Goal: Task Accomplishment & Management: Manage account settings

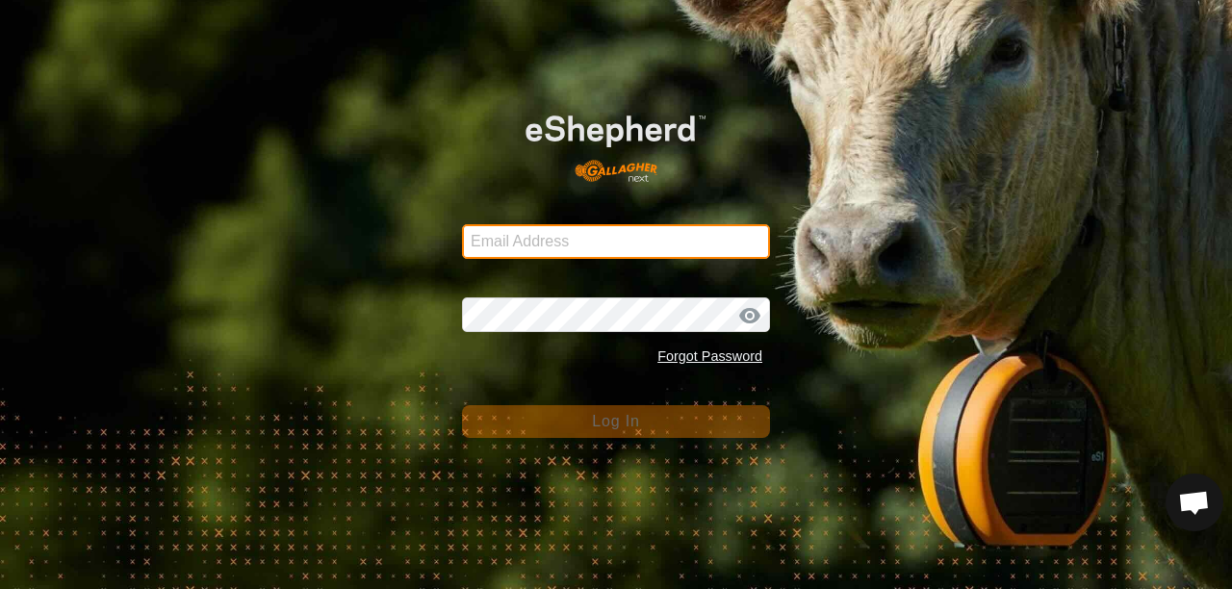
type input "[EMAIL_ADDRESS][DOMAIN_NAME]"
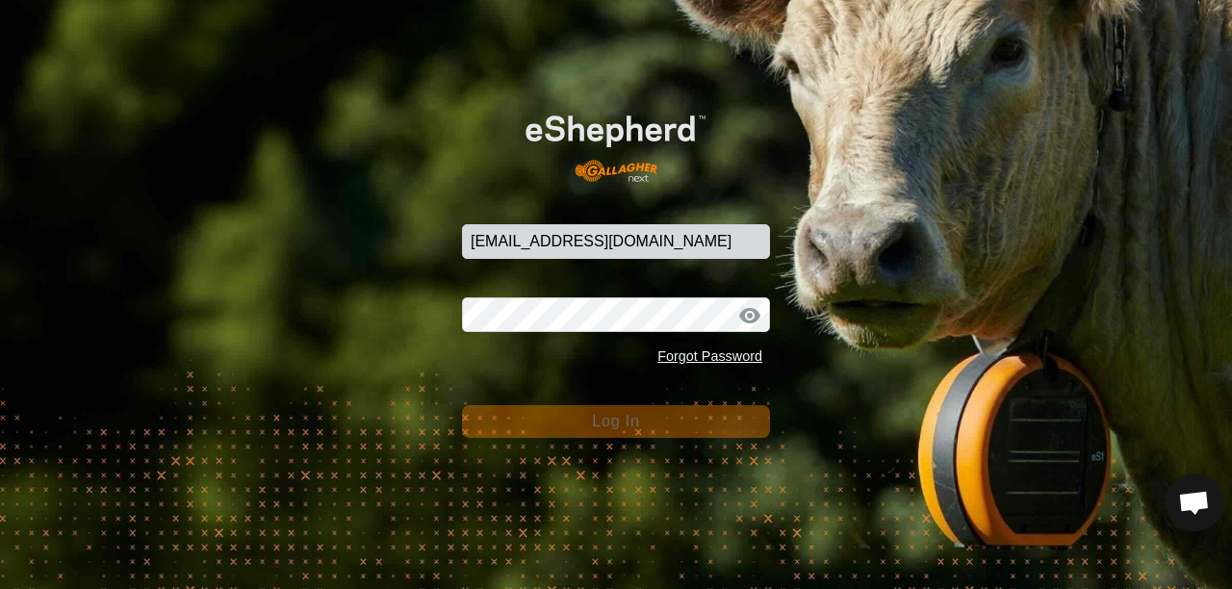
click at [650, 425] on button "Log In" at bounding box center [616, 421] width 308 height 33
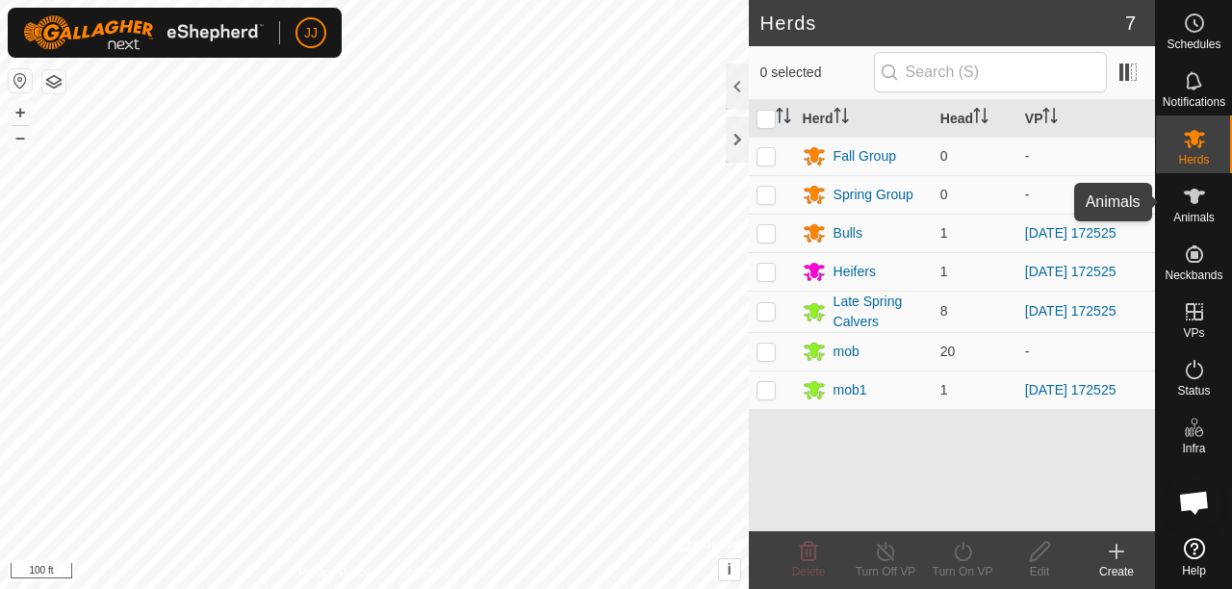
click at [1205, 200] on es-animals-svg-icon at bounding box center [1194, 196] width 35 height 31
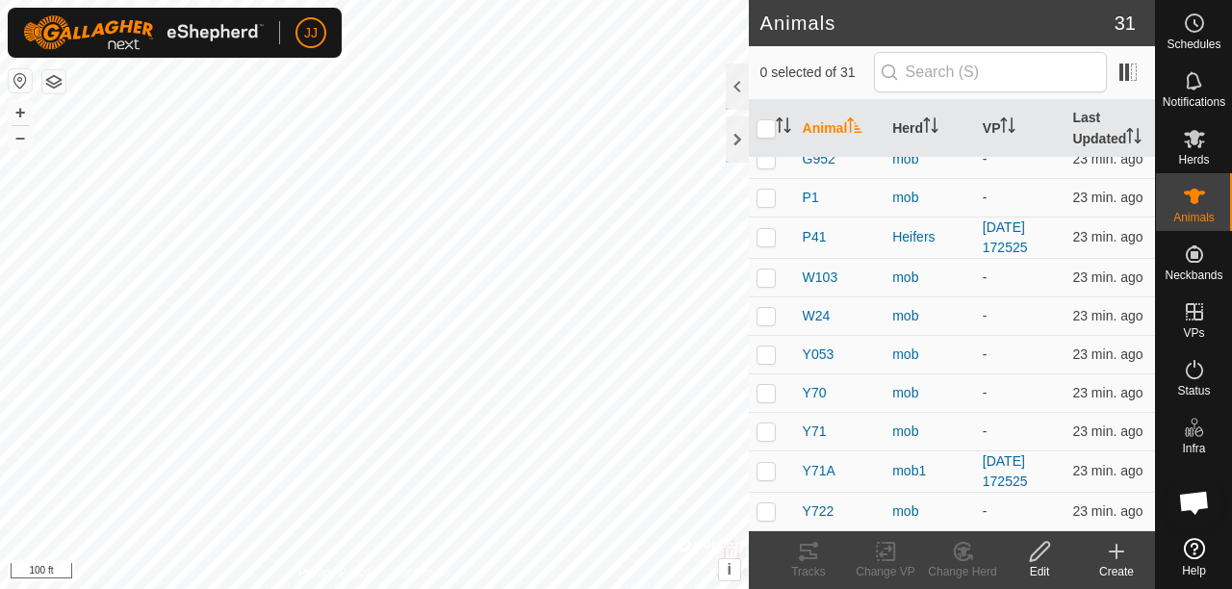
scroll to position [866, 0]
click at [766, 473] on p-checkbox at bounding box center [765, 470] width 19 height 15
click at [956, 554] on icon at bounding box center [963, 551] width 24 height 23
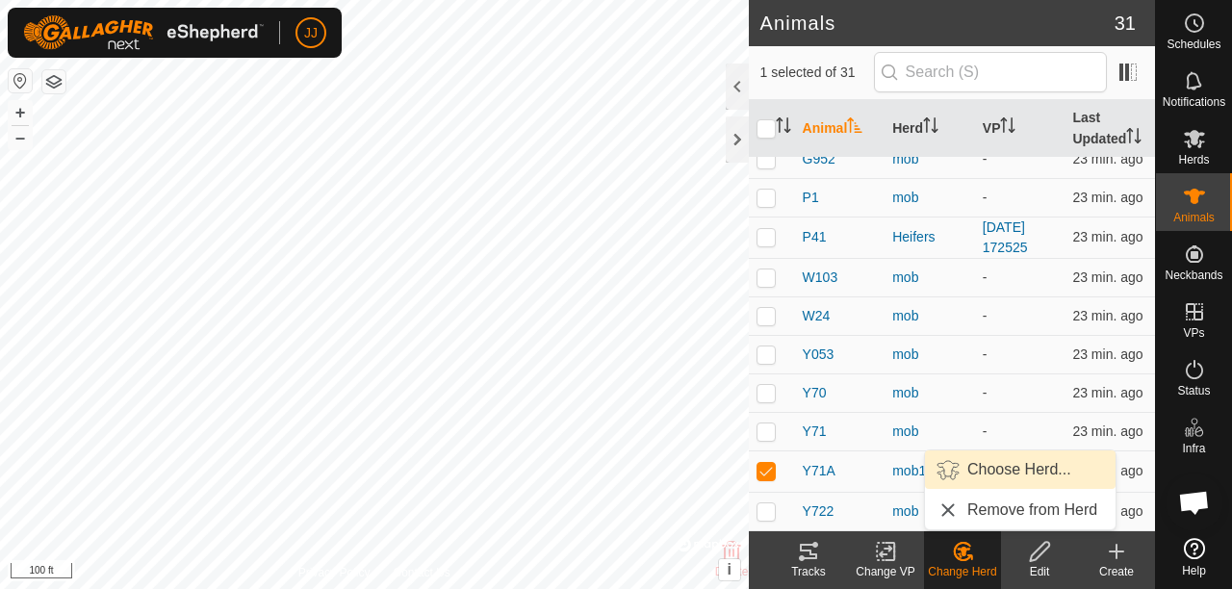
click at [990, 477] on link "Choose Herd..." at bounding box center [1020, 469] width 191 height 38
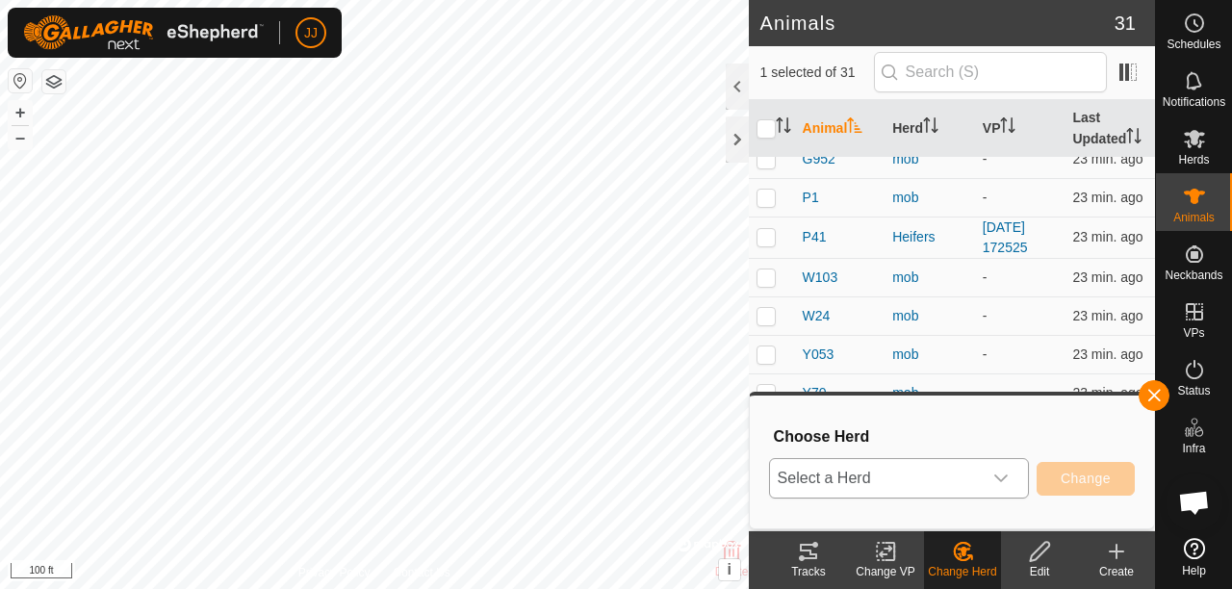
click at [1003, 476] on icon "dropdown trigger" at bounding box center [1000, 477] width 15 height 15
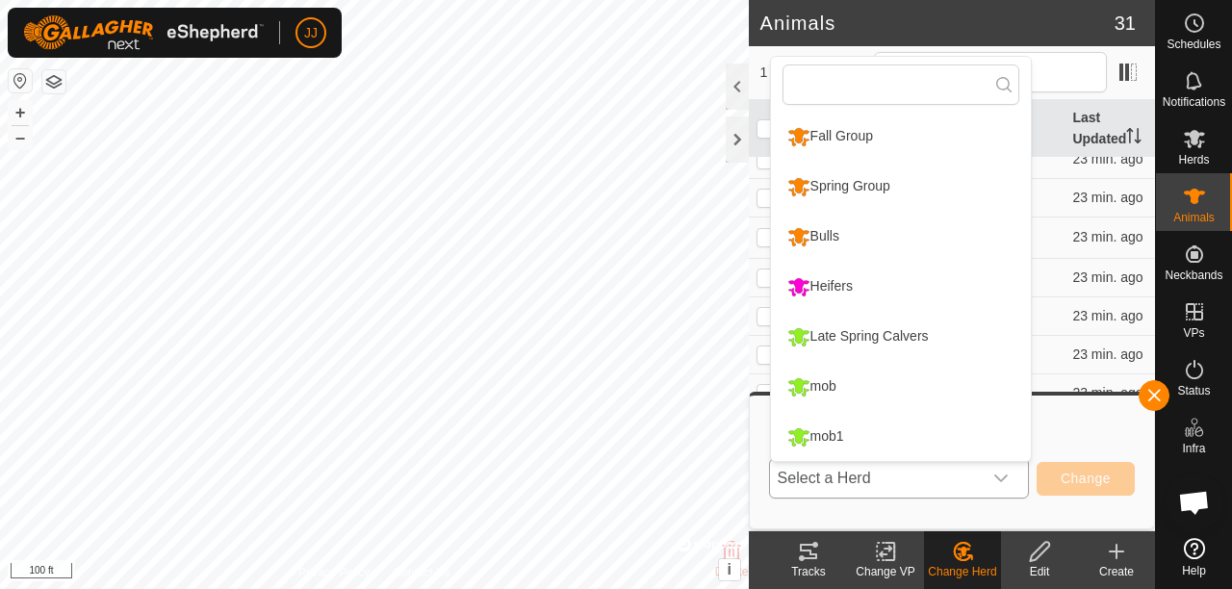
click at [856, 295] on li "Heifers" at bounding box center [901, 287] width 260 height 48
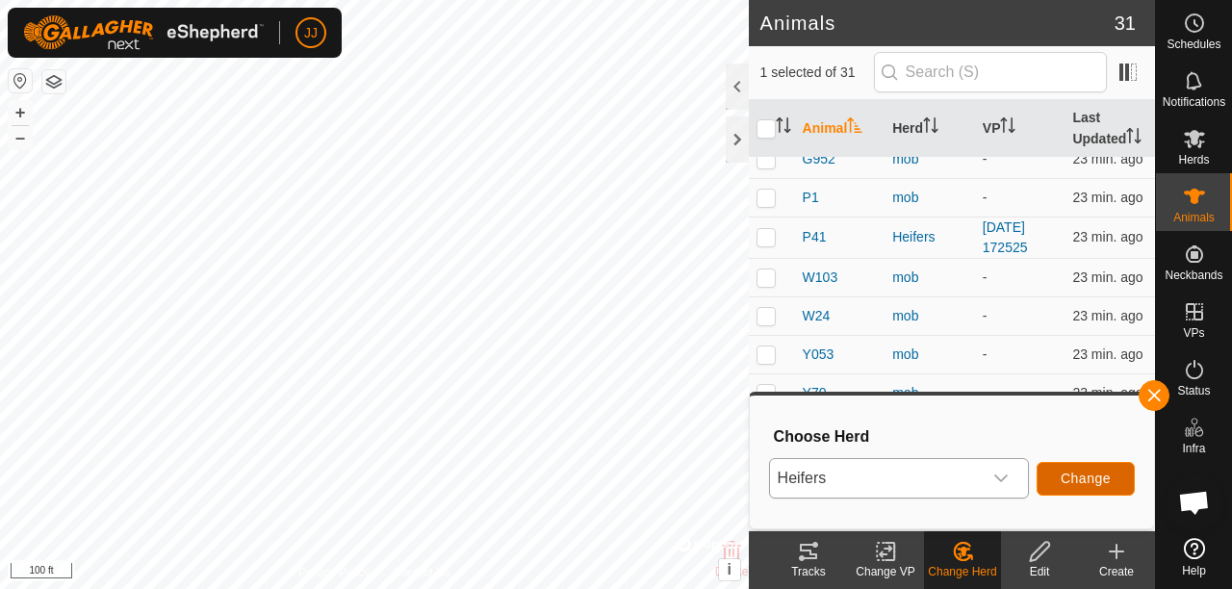
click at [1076, 487] on button "Change" at bounding box center [1085, 479] width 98 height 34
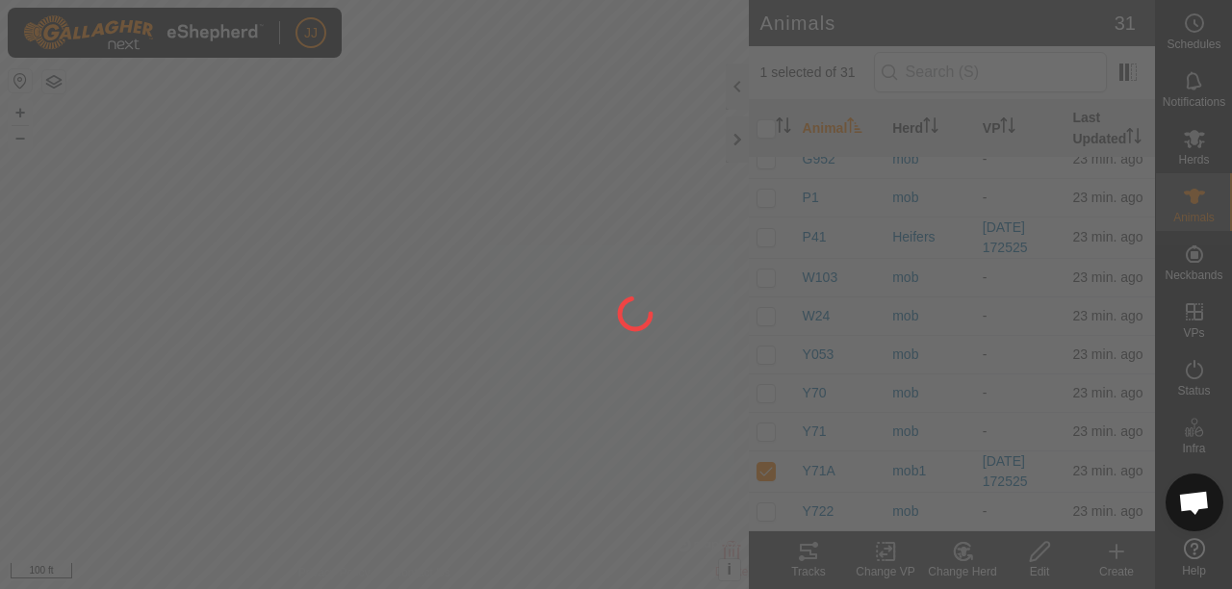
checkbox input "false"
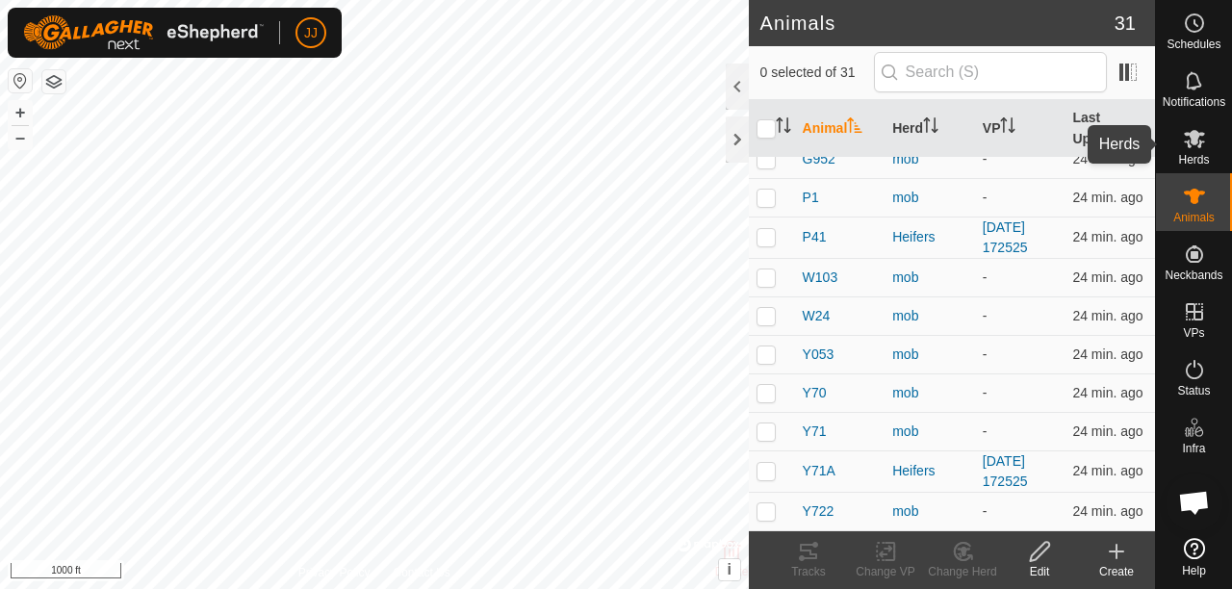
click at [1207, 151] on es-mob-svg-icon at bounding box center [1194, 138] width 35 height 31
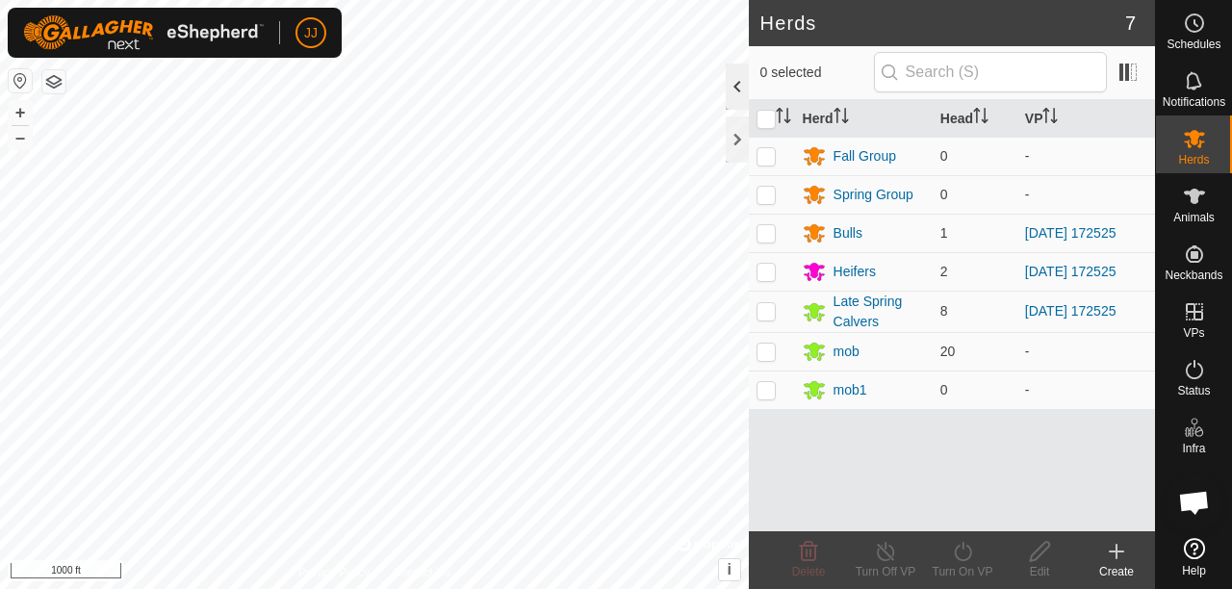
click at [737, 90] on div at bounding box center [736, 87] width 23 height 46
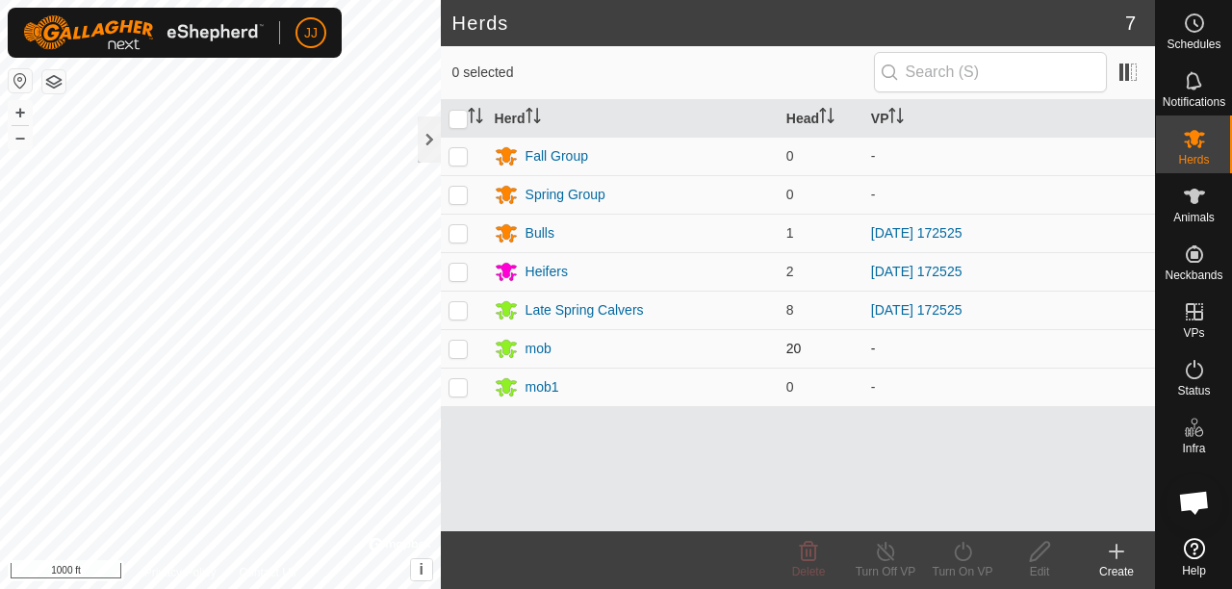
click at [450, 350] on p-checkbox at bounding box center [457, 348] width 19 height 15
checkbox input "true"
click at [970, 566] on div "Turn On VP" at bounding box center [962, 571] width 77 height 17
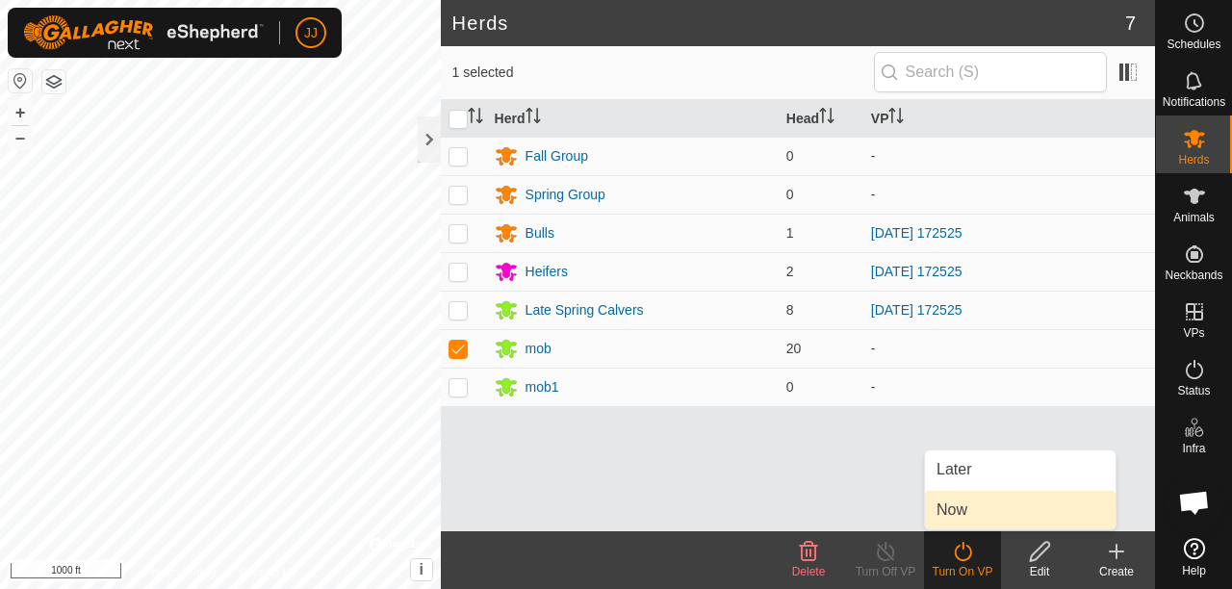
click at [970, 502] on link "Now" at bounding box center [1020, 510] width 191 height 38
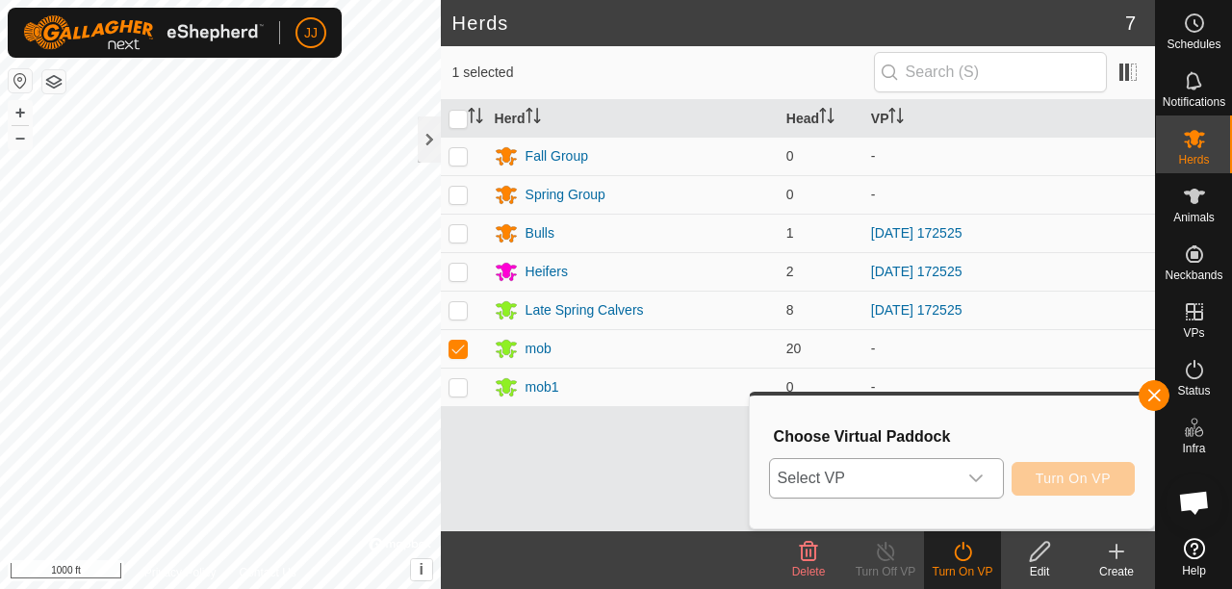
click at [991, 469] on div "dropdown trigger" at bounding box center [975, 478] width 38 height 38
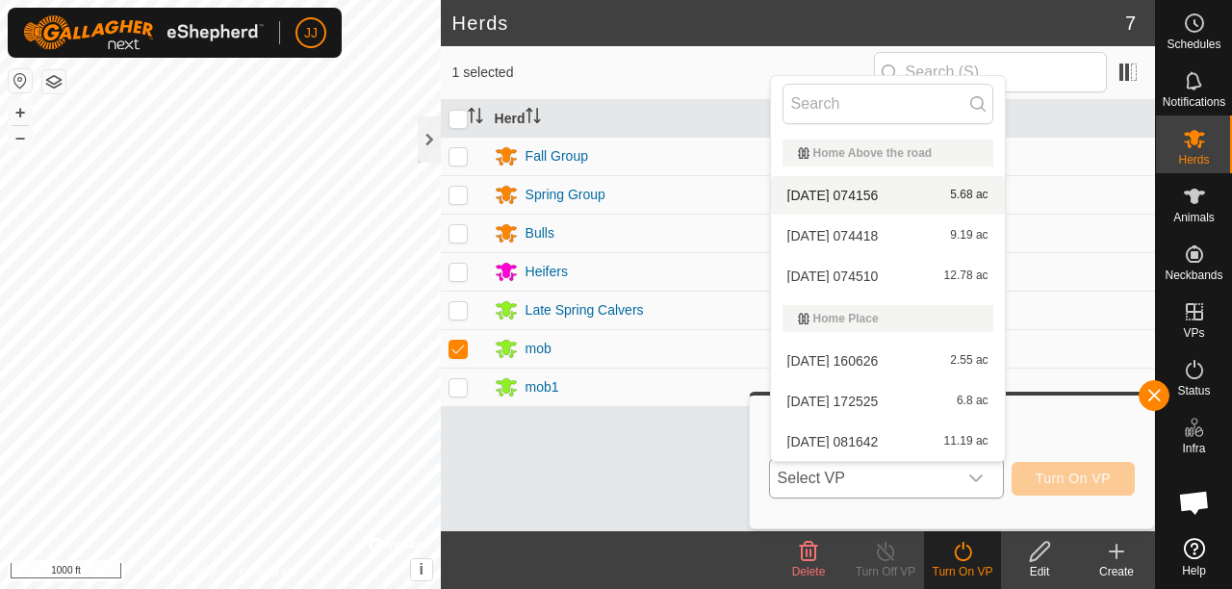
click at [860, 196] on li "[DATE] 074156 5.68 ac" at bounding box center [888, 195] width 234 height 38
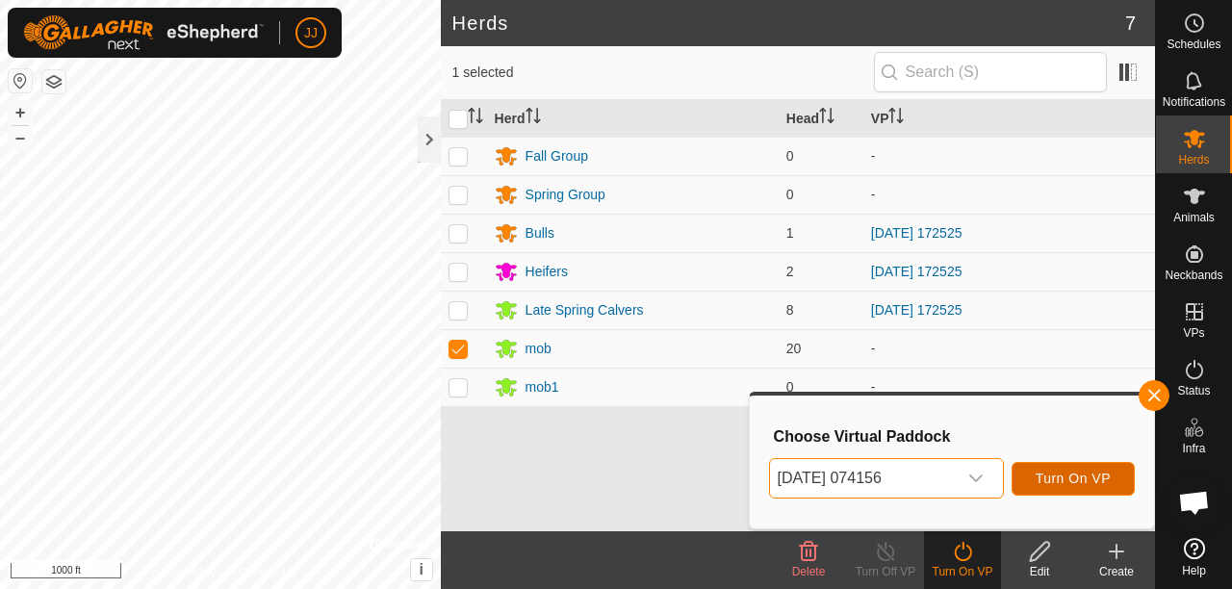
click at [1093, 493] on button "Turn On VP" at bounding box center [1072, 479] width 123 height 34
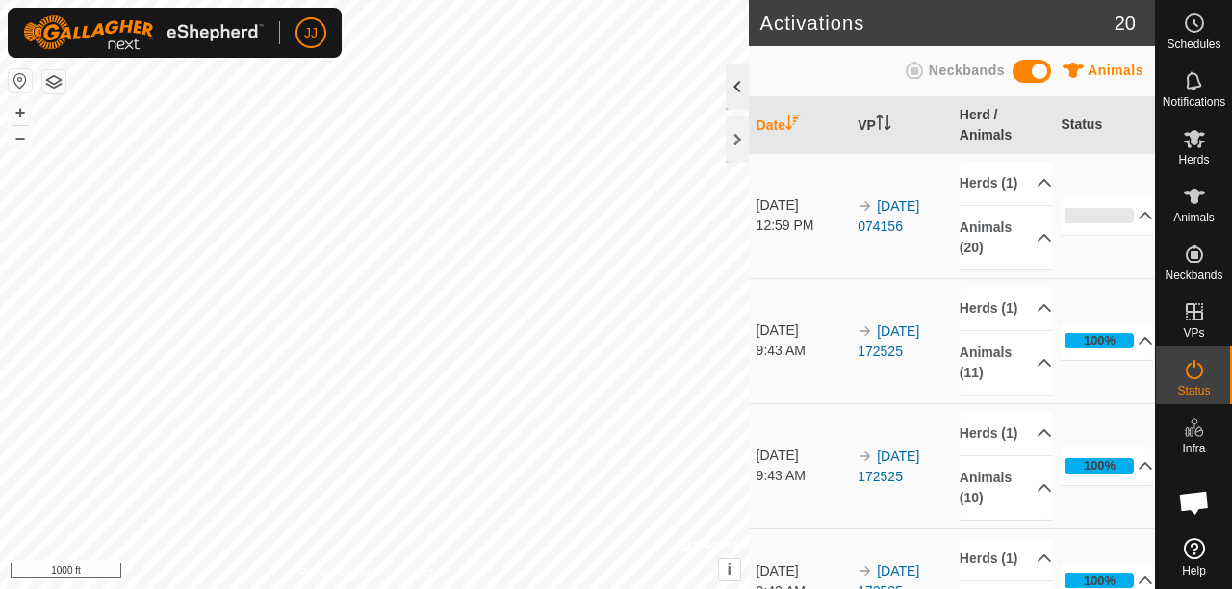
click at [737, 85] on div at bounding box center [736, 87] width 23 height 46
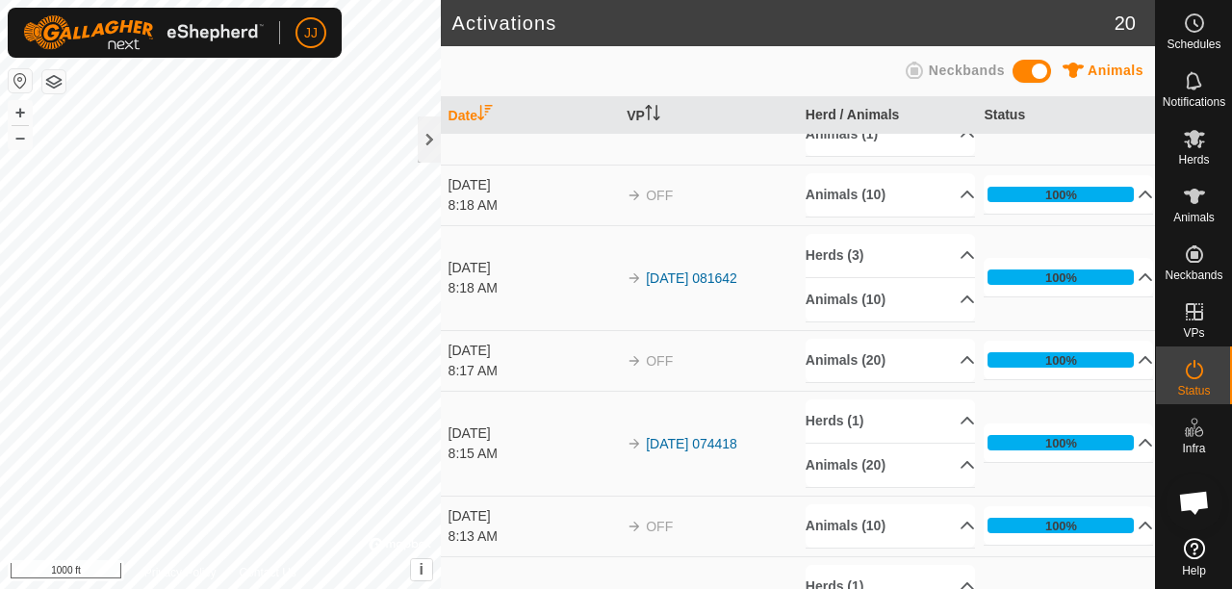
scroll to position [481, 0]
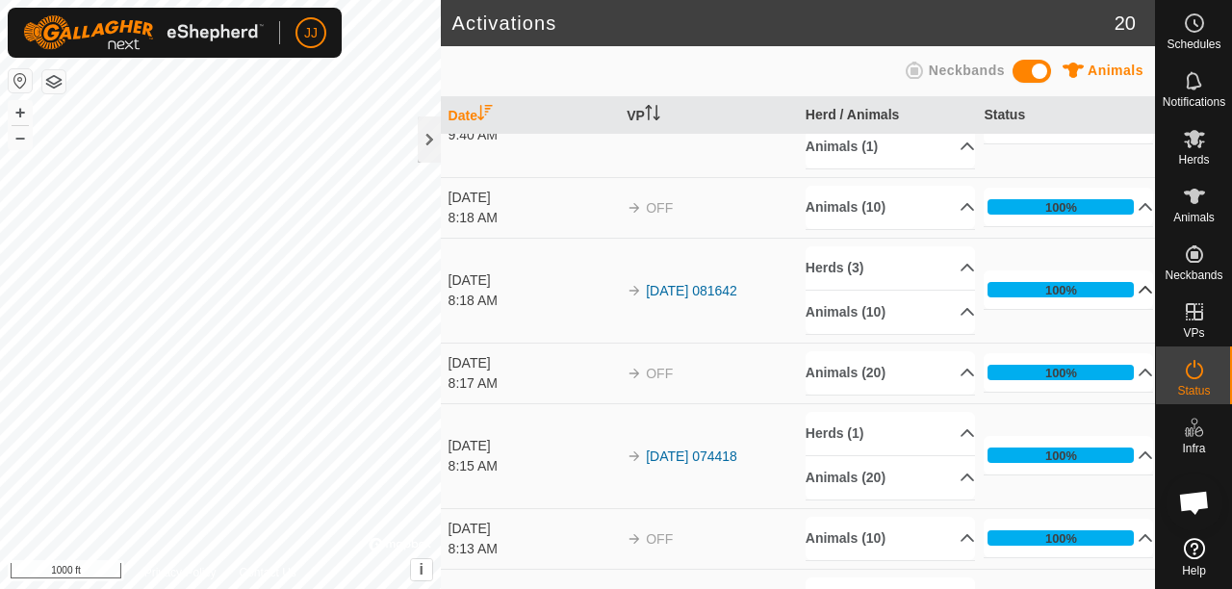
click at [1114, 283] on p-accordion-header "100%" at bounding box center [1067, 289] width 169 height 38
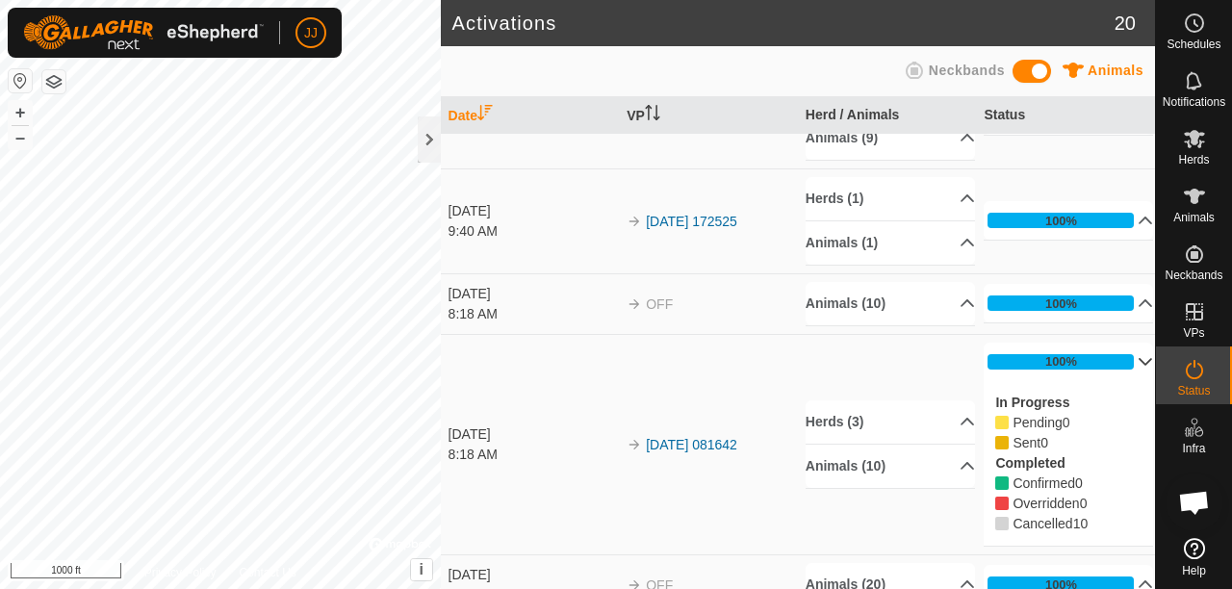
scroll to position [577, 0]
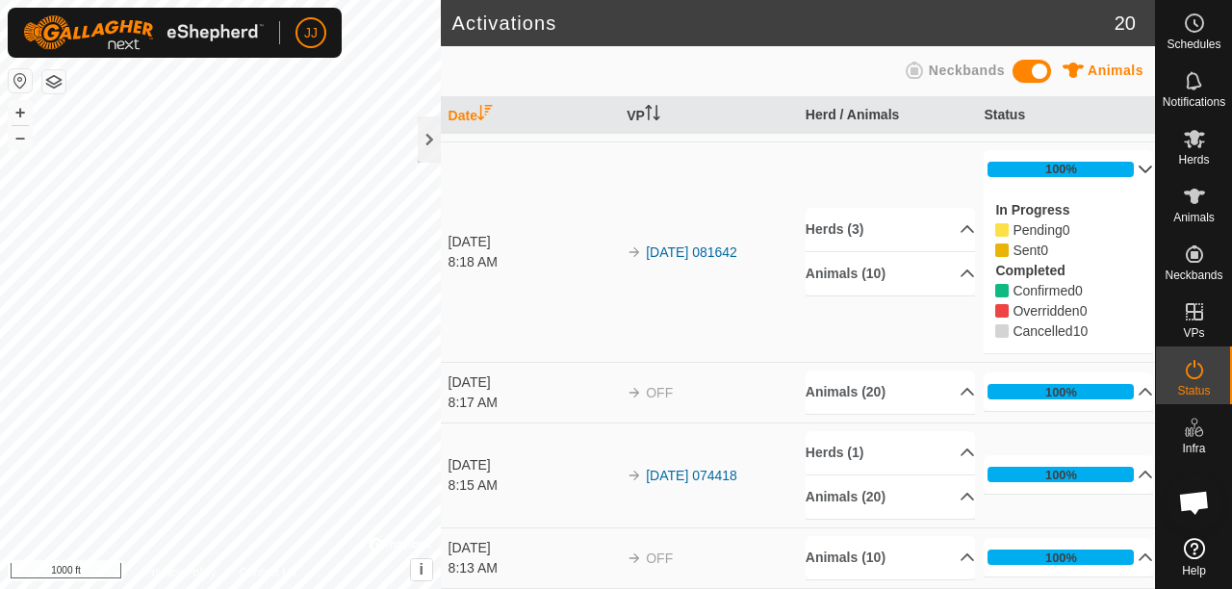
click at [1120, 164] on p-accordion-header "100%" at bounding box center [1067, 169] width 169 height 38
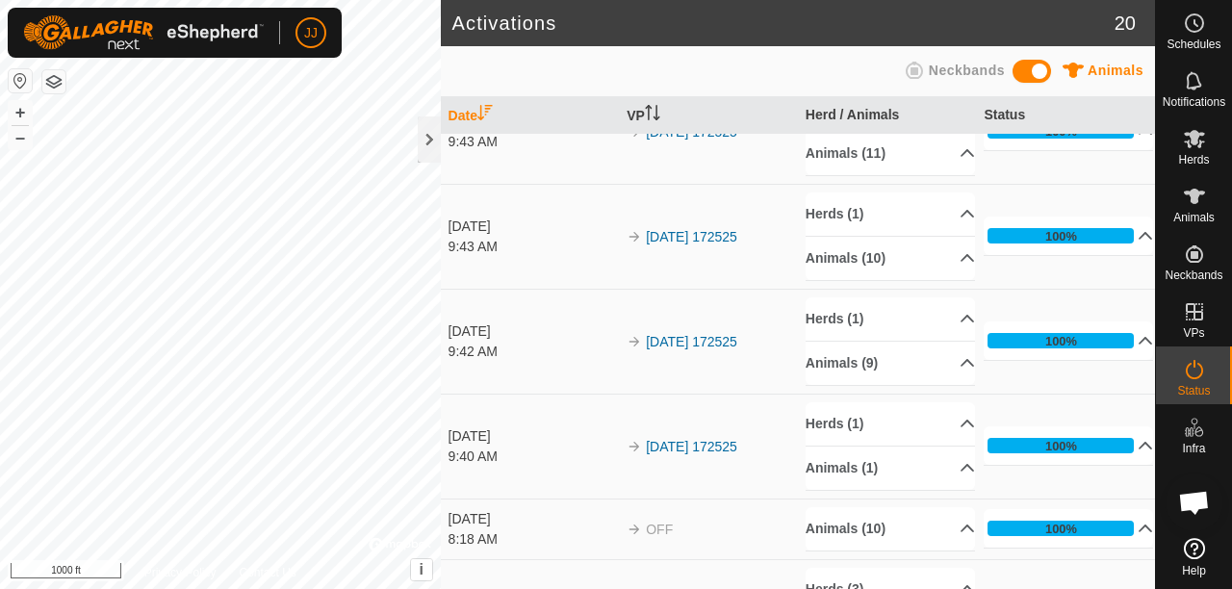
scroll to position [0, 0]
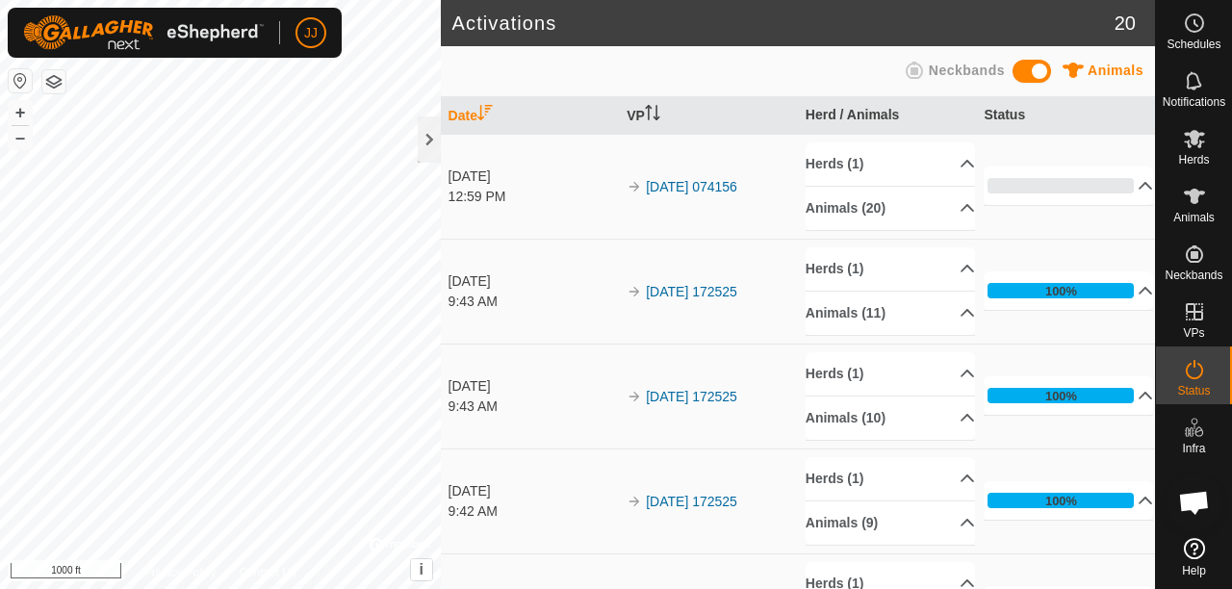
click at [964, 64] on span "Neckbands" at bounding box center [966, 70] width 76 height 15
click at [435, 150] on div at bounding box center [429, 139] width 23 height 46
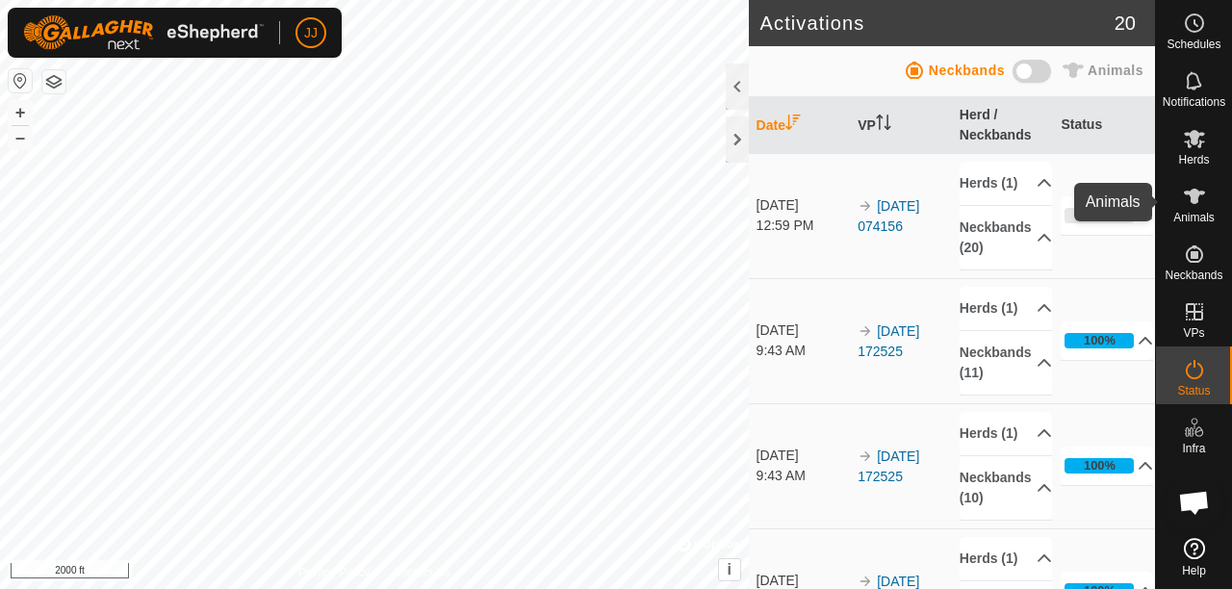
click at [1182, 191] on icon at bounding box center [1193, 196] width 23 height 23
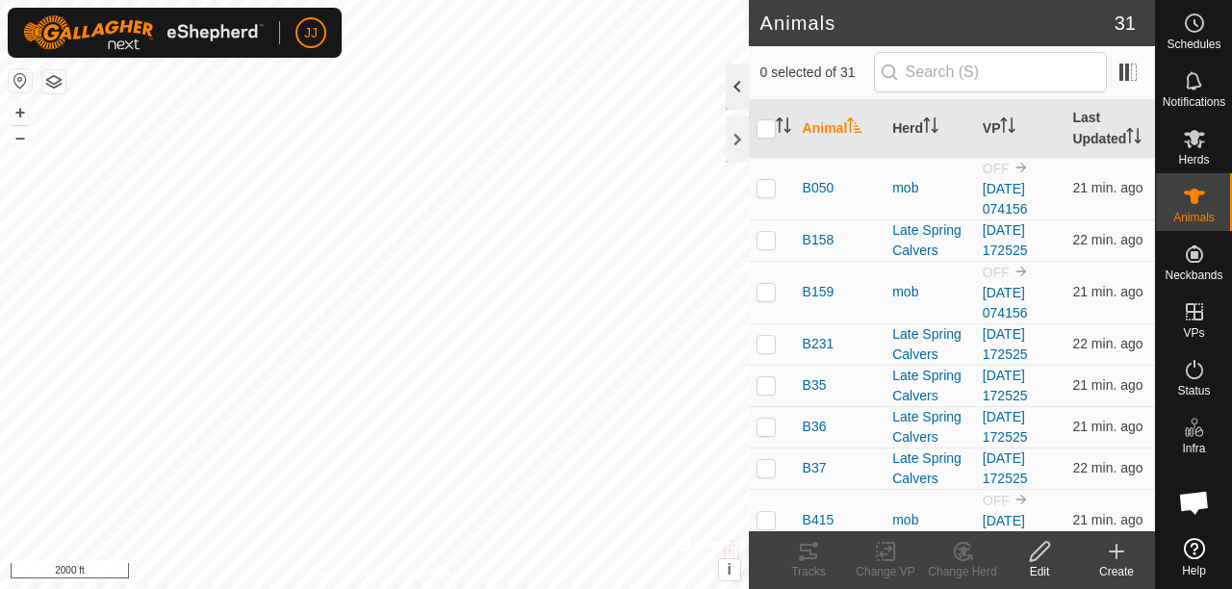
click at [737, 80] on div at bounding box center [736, 87] width 23 height 46
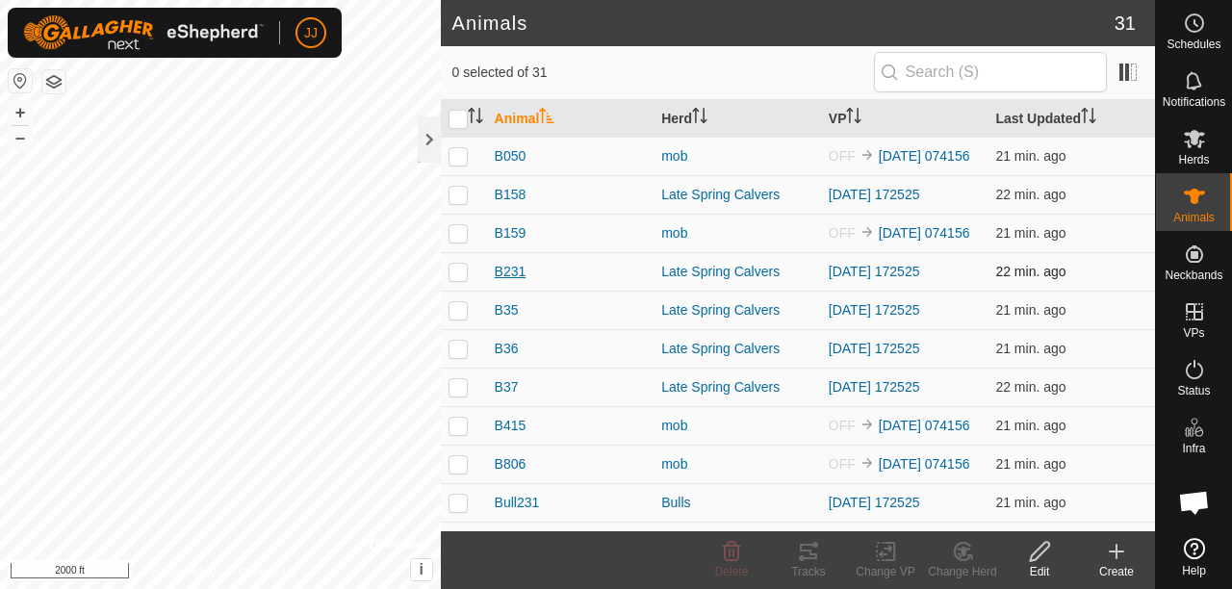
click at [514, 272] on span "B231" at bounding box center [511, 272] width 32 height 20
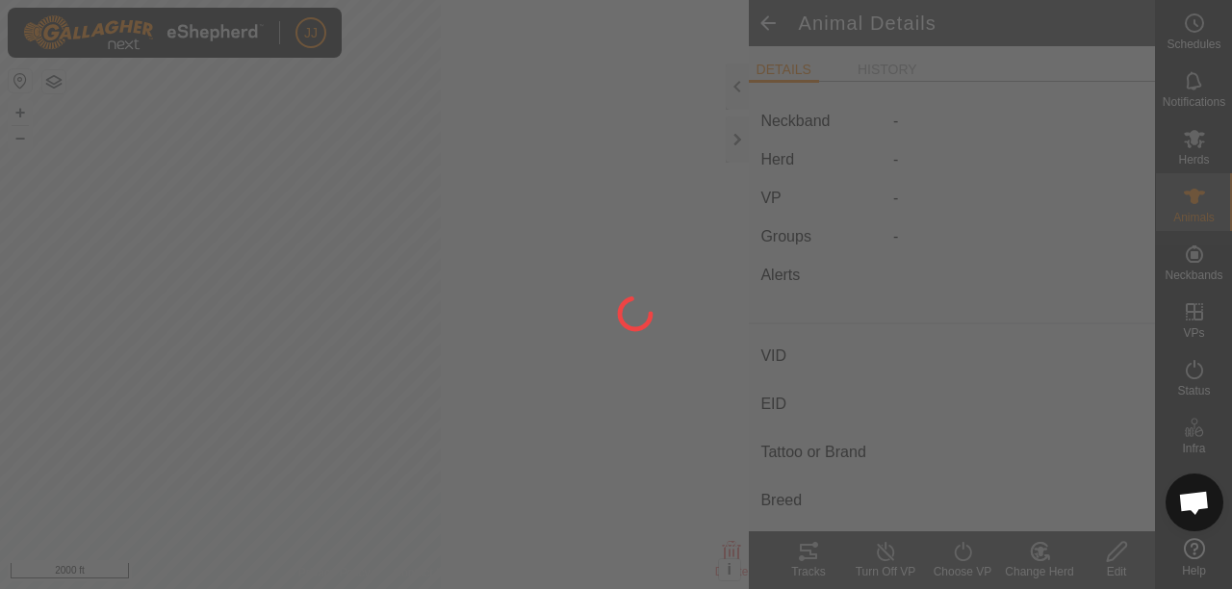
type input "B231"
type input "-"
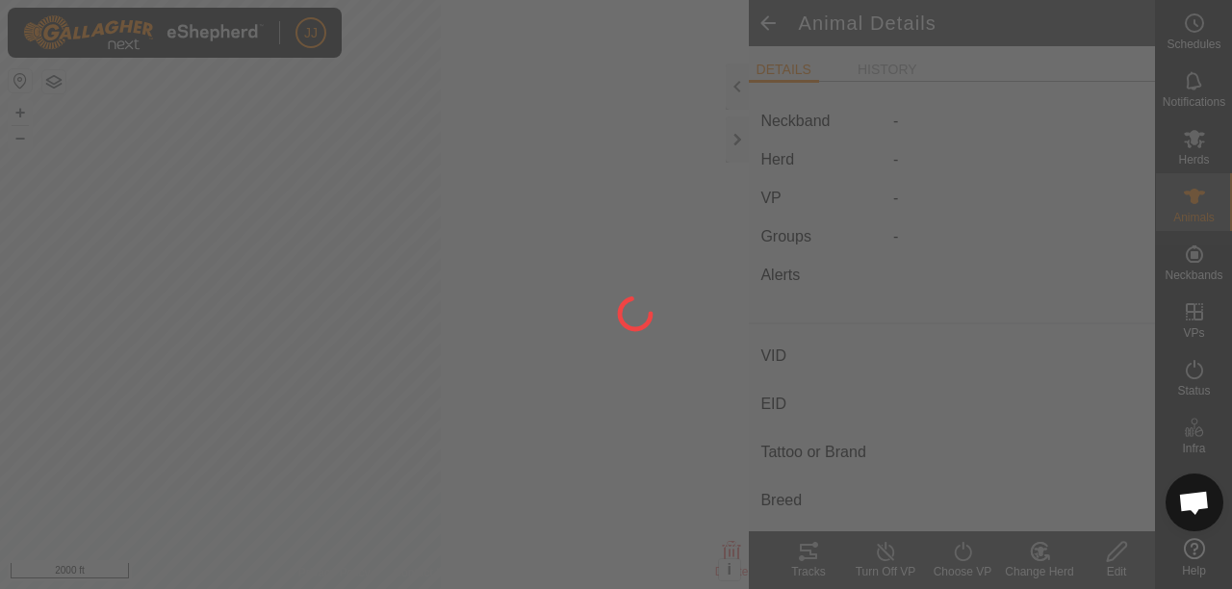
type input "-"
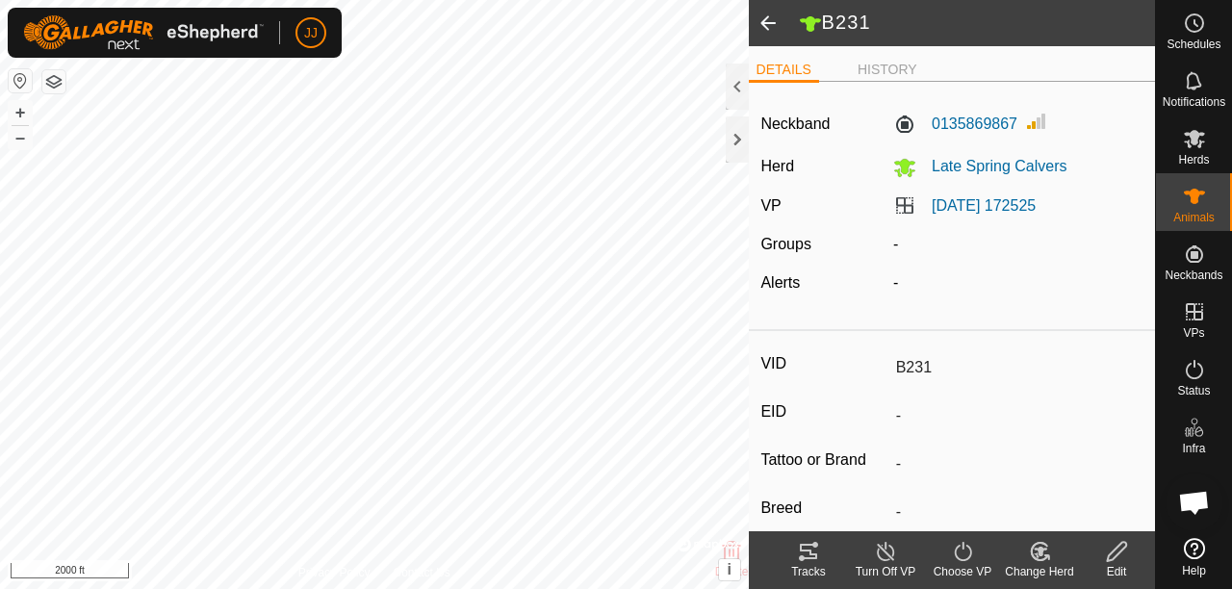
click at [887, 240] on div "-" at bounding box center [1017, 244] width 265 height 23
click at [768, 19] on span at bounding box center [768, 23] width 38 height 46
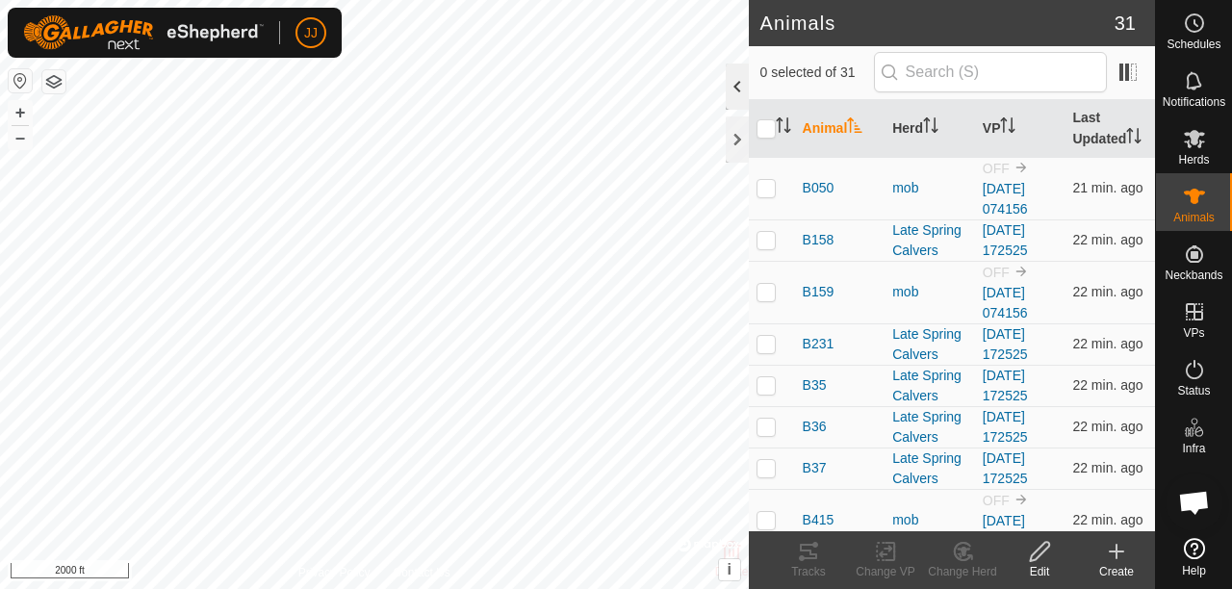
click at [733, 90] on div at bounding box center [736, 87] width 23 height 46
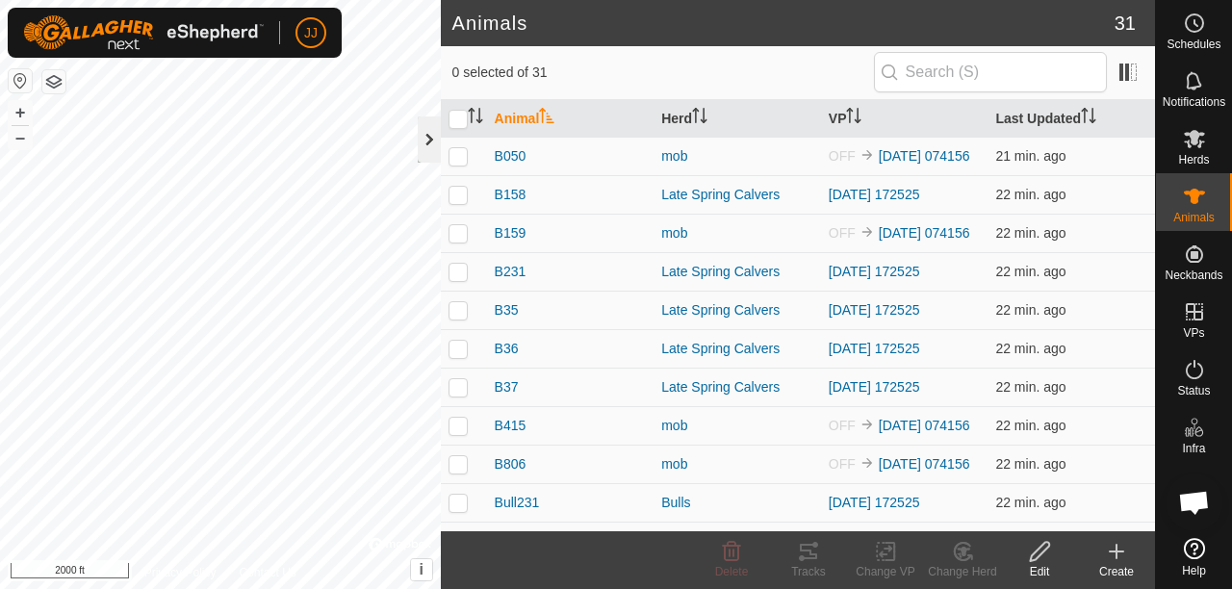
click at [422, 128] on div at bounding box center [429, 139] width 23 height 46
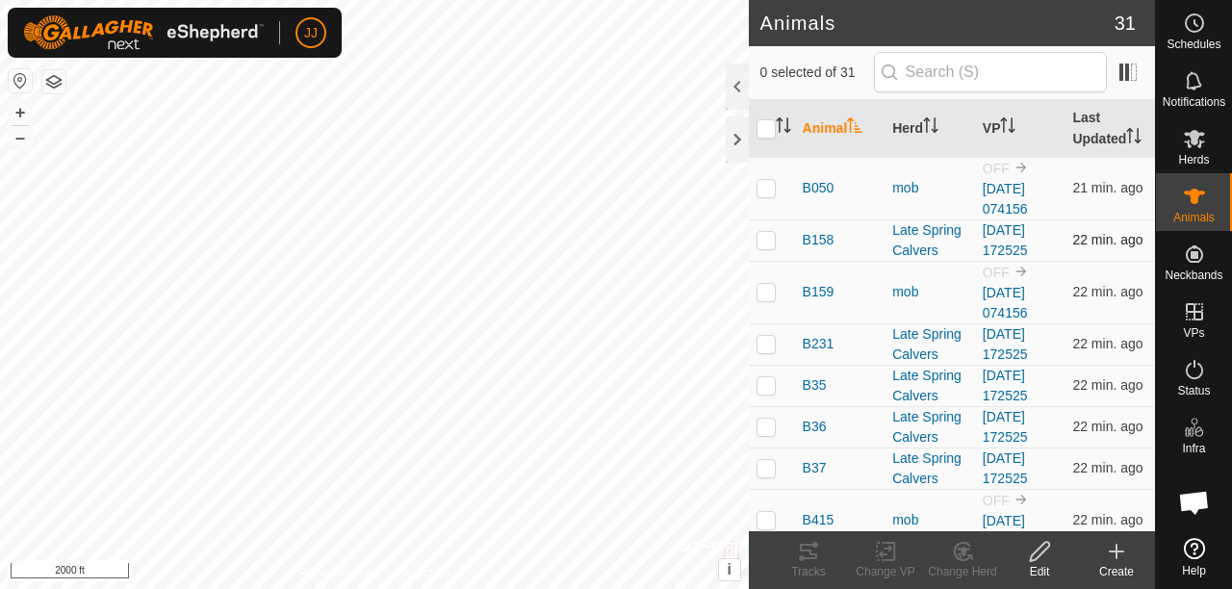
click at [764, 247] on p-checkbox at bounding box center [765, 239] width 19 height 15
click at [763, 247] on p-checkbox at bounding box center [765, 239] width 19 height 15
checkbox input "false"
click at [807, 250] on span "B158" at bounding box center [818, 240] width 32 height 20
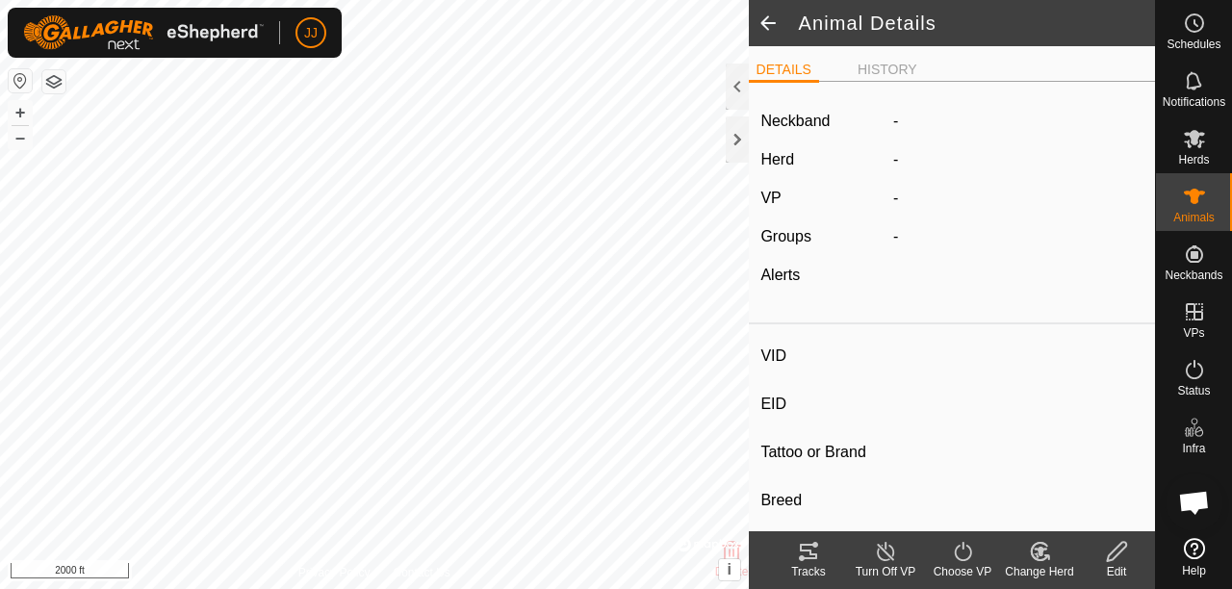
type input "B158"
type input "-"
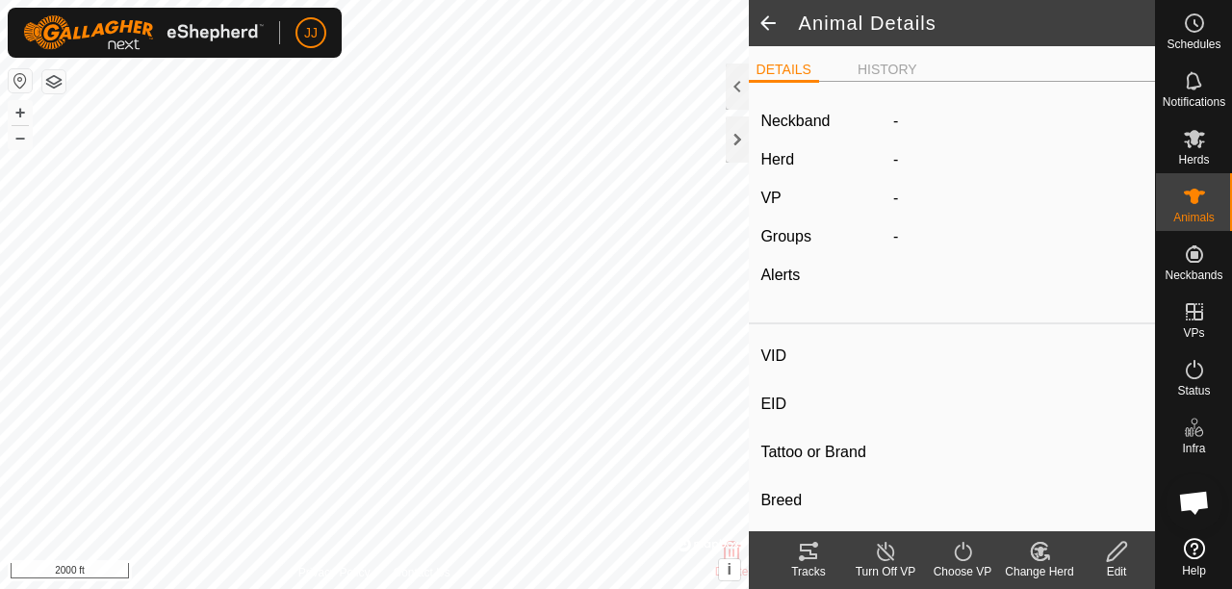
type input "-"
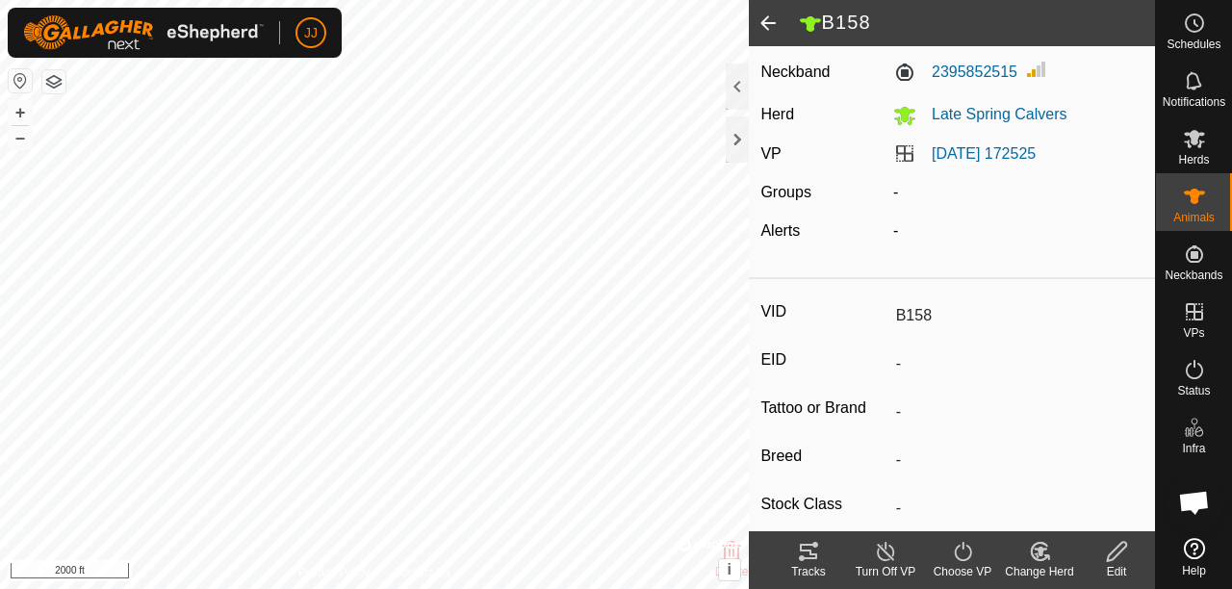
scroll to position [96, 0]
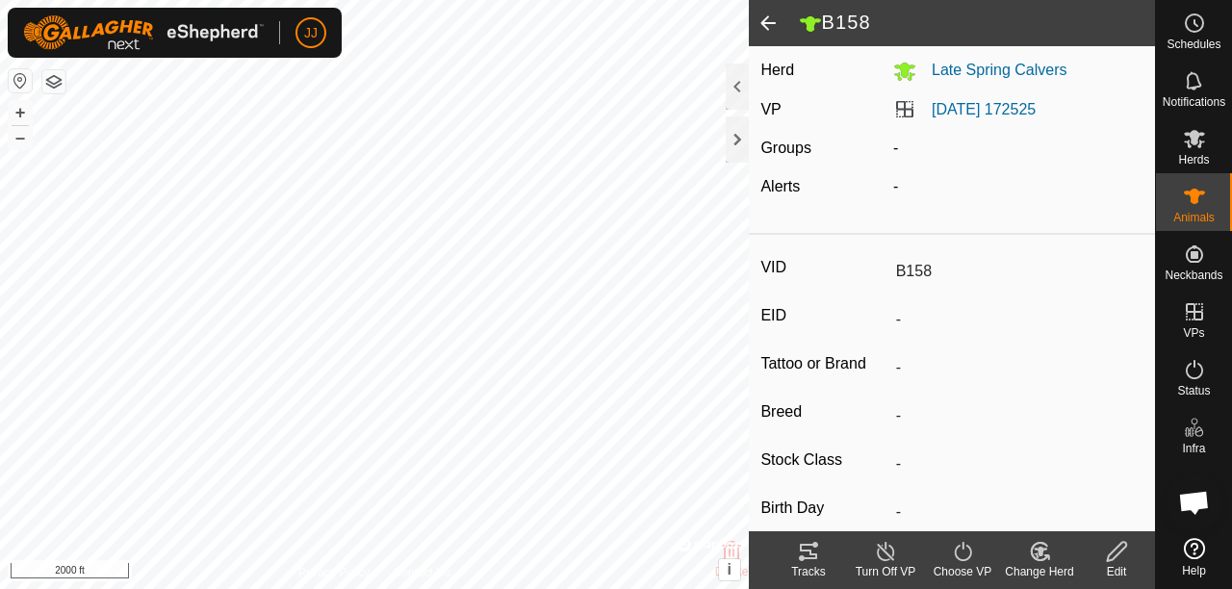
click at [891, 142] on div "-" at bounding box center [1017, 148] width 265 height 23
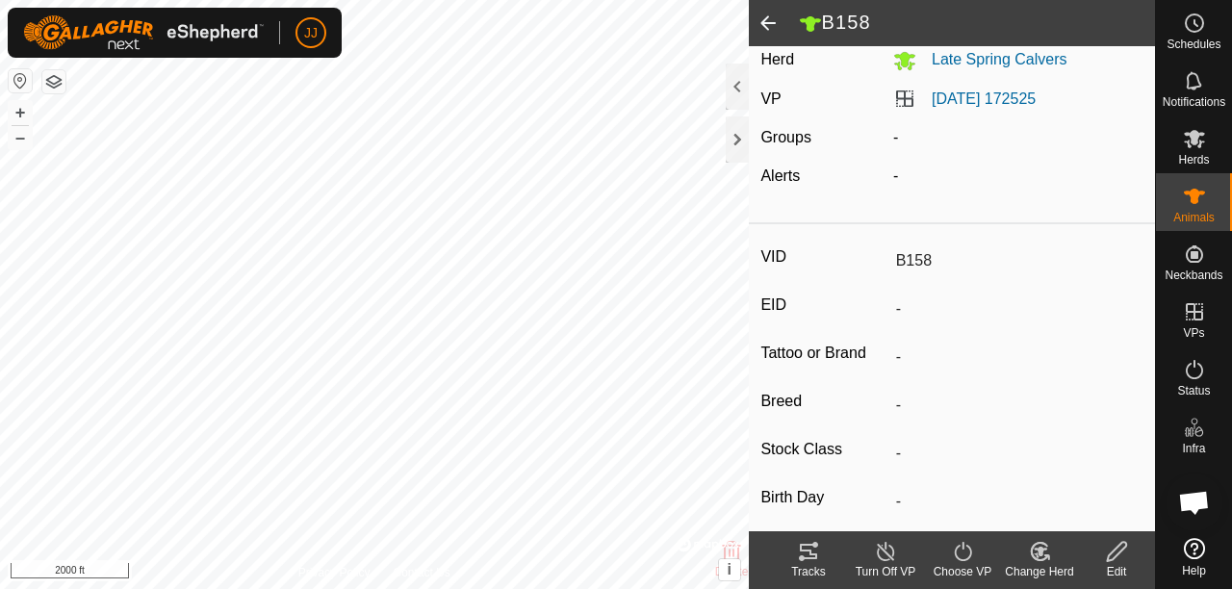
scroll to position [0, 0]
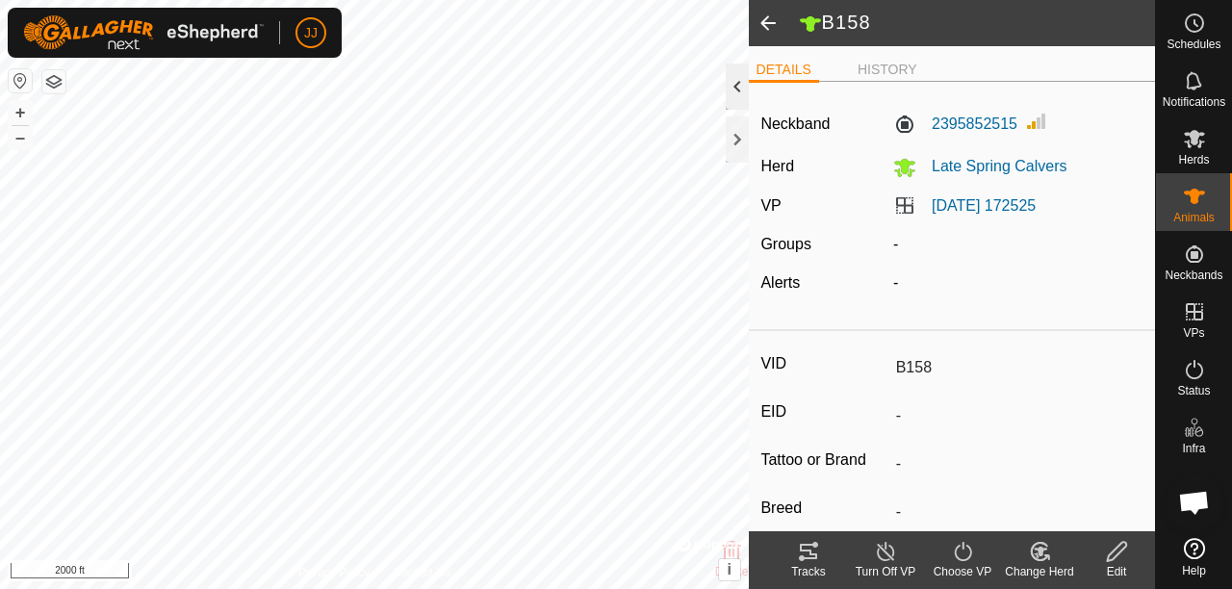
click at [729, 90] on div at bounding box center [736, 87] width 23 height 46
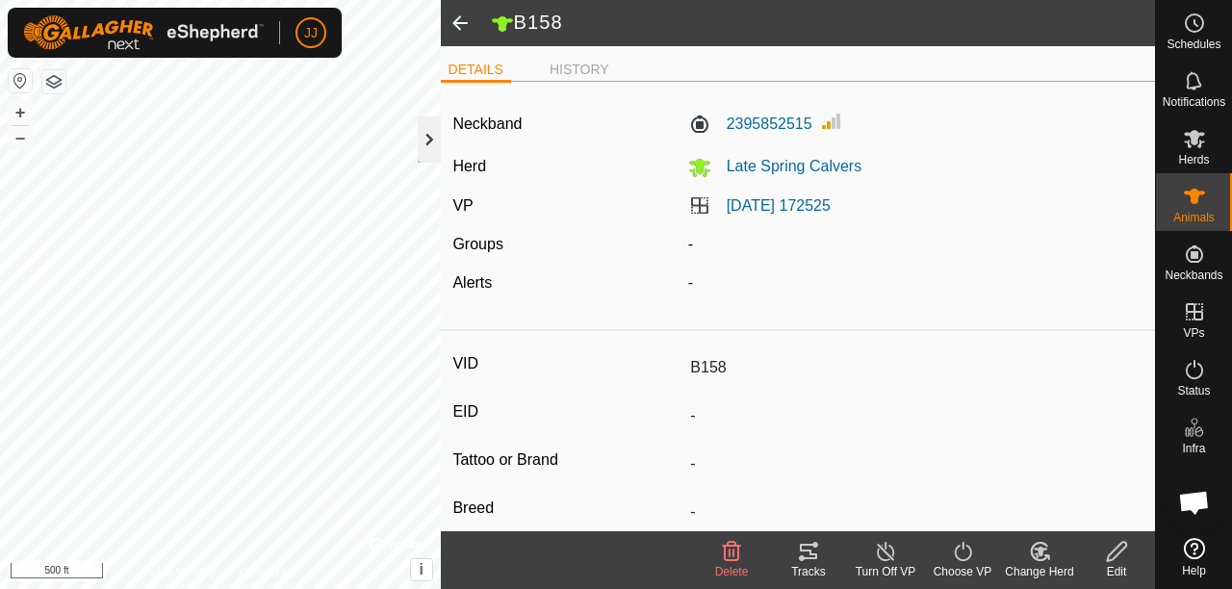
click at [428, 146] on div at bounding box center [429, 139] width 23 height 46
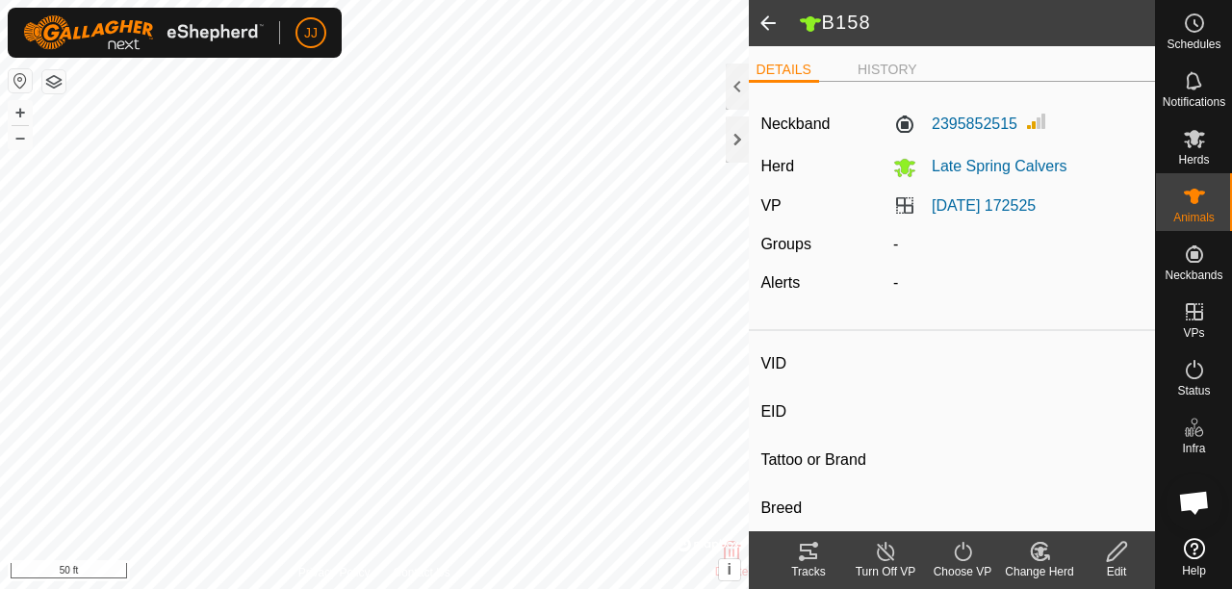
type input "G39"
type input "-"
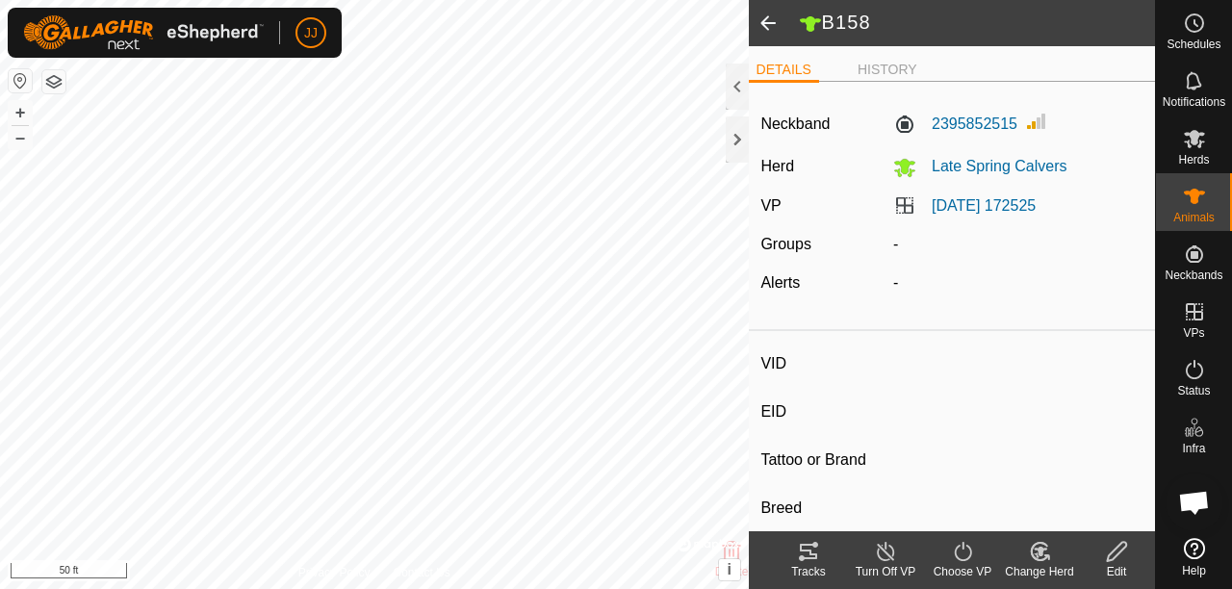
type input "-"
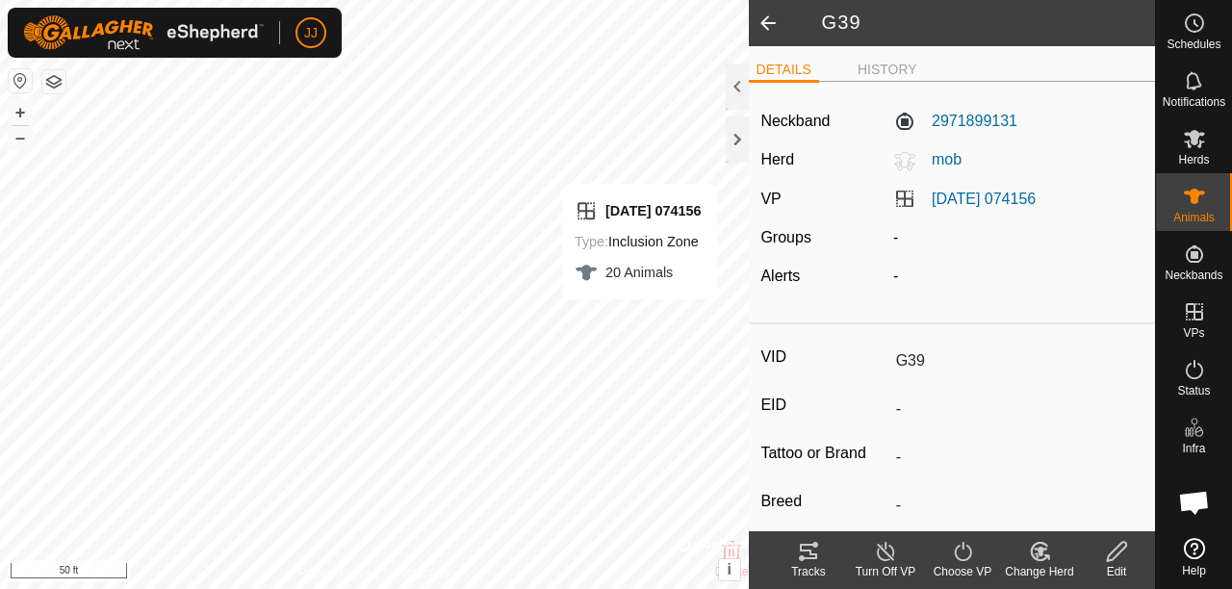
click at [804, 557] on icon at bounding box center [808, 551] width 23 height 23
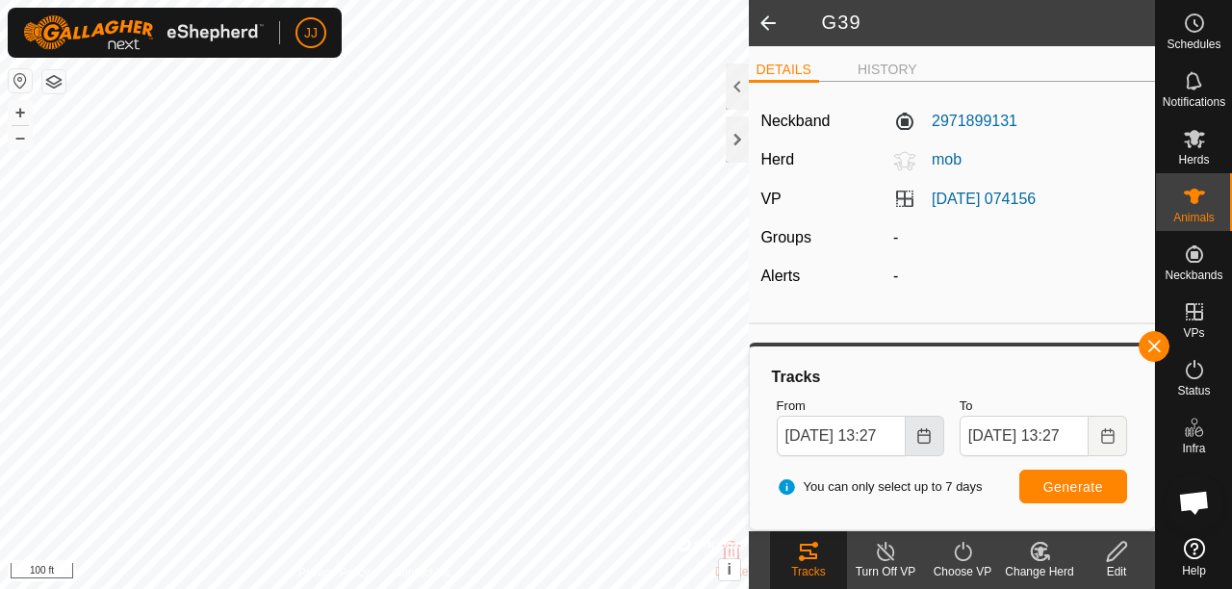
click at [924, 437] on icon "Choose Date" at bounding box center [923, 435] width 15 height 15
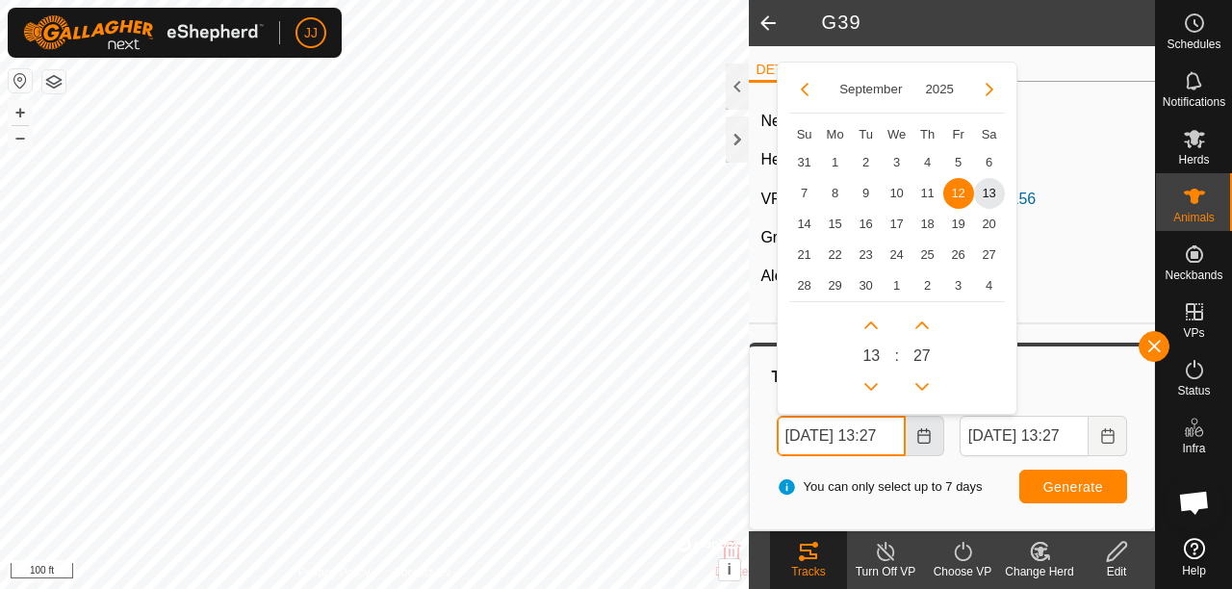
scroll to position [0, 21]
click at [861, 191] on span "9" at bounding box center [866, 193] width 31 height 31
type input "[DATE] 13:27"
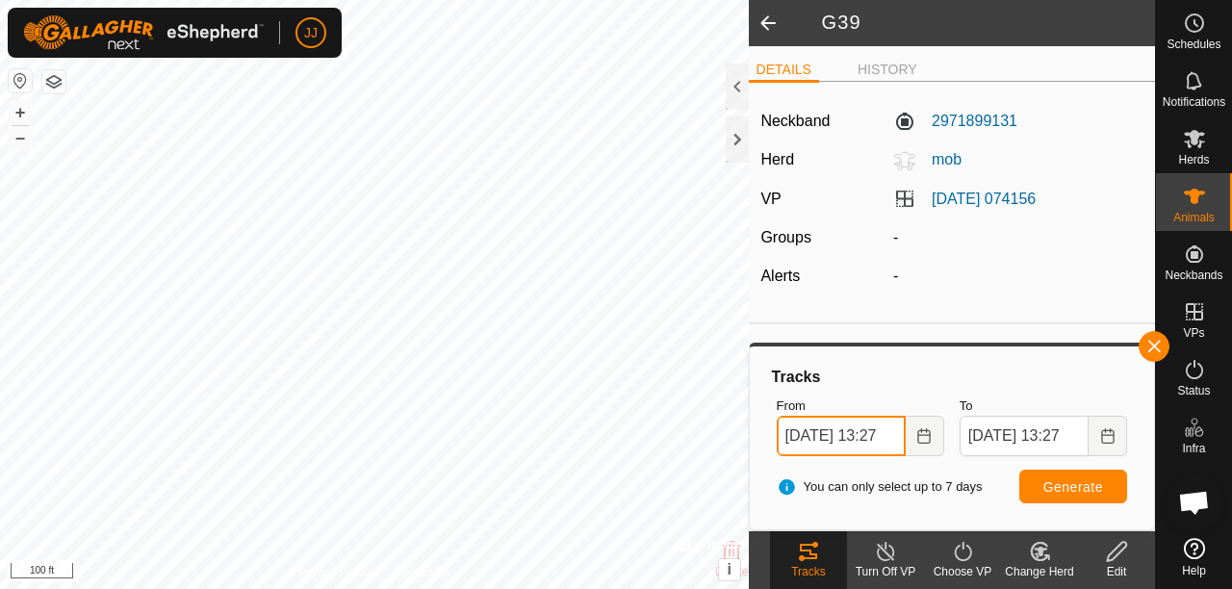
scroll to position [0, 21]
click at [1041, 479] on button "Generate" at bounding box center [1073, 487] width 108 height 34
click at [1153, 343] on span "button" at bounding box center [1153, 346] width 15 height 15
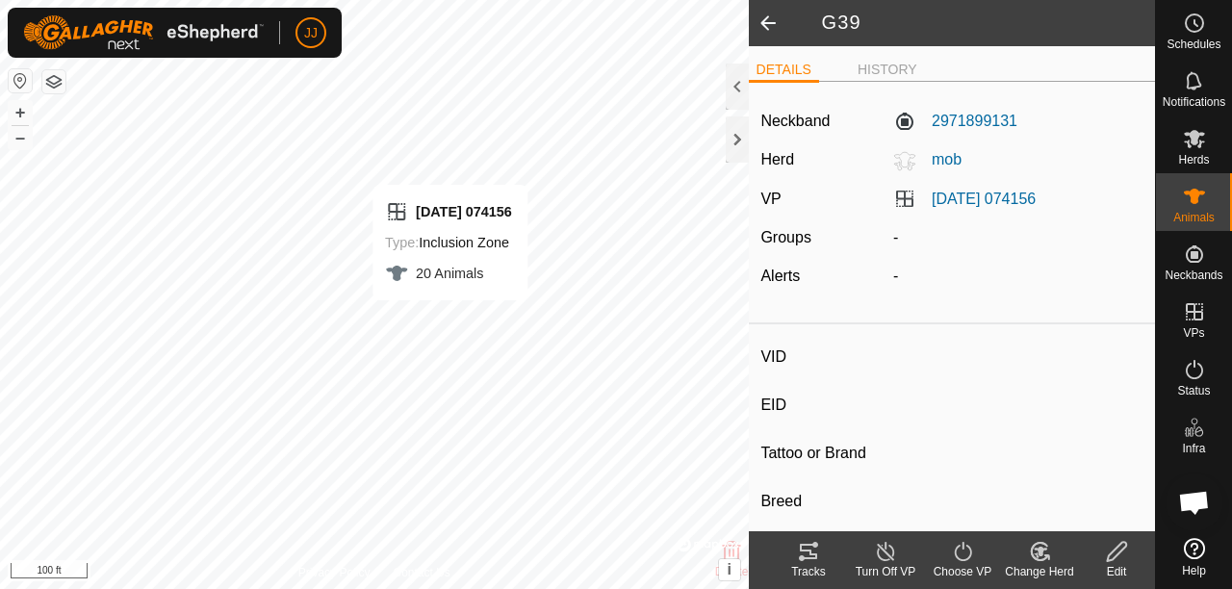
type input "Y70"
type input "-"
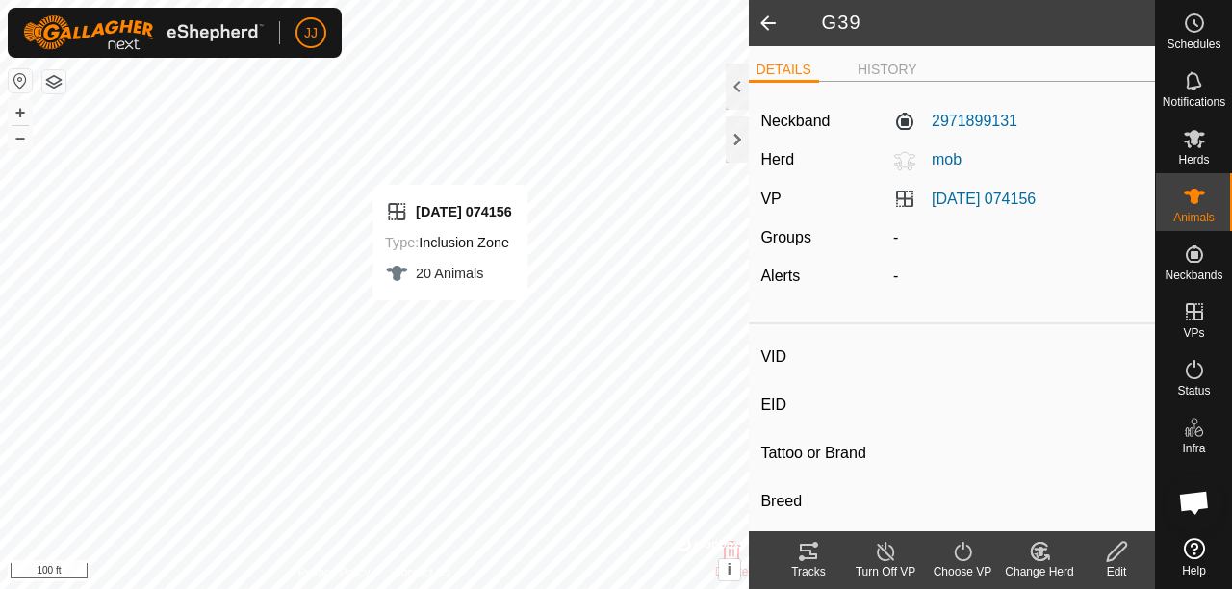
type input "-"
click at [808, 547] on icon at bounding box center [808, 551] width 23 height 23
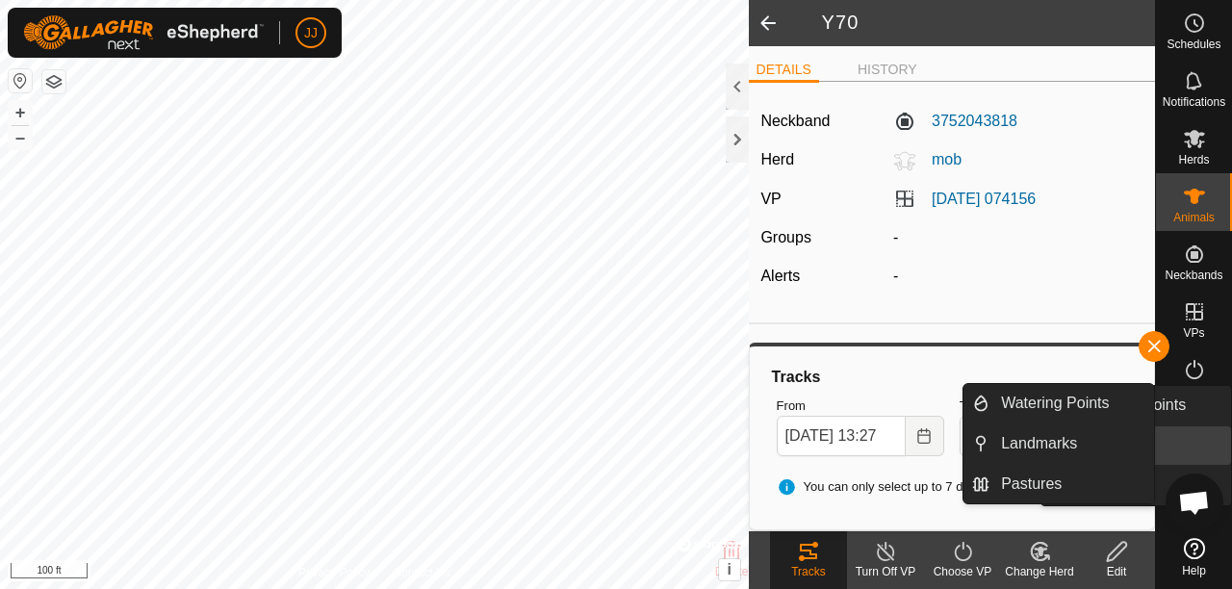
click at [1181, 425] on es-infrastructure-svg-icon at bounding box center [1194, 427] width 35 height 31
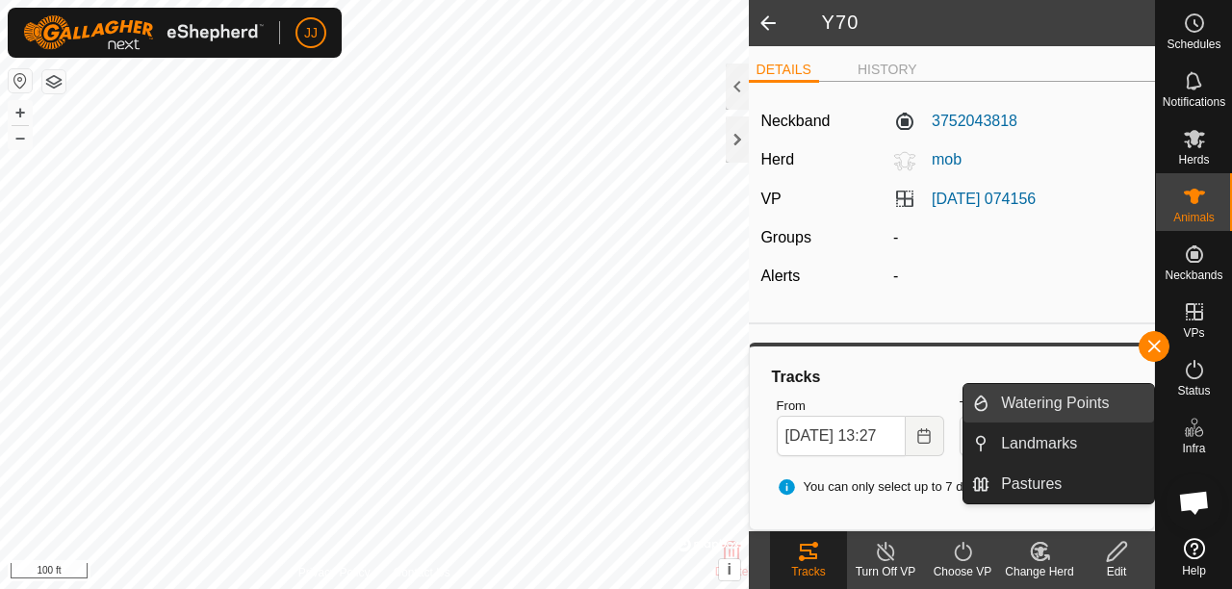
click at [1053, 400] on link "Watering Points" at bounding box center [1071, 403] width 165 height 38
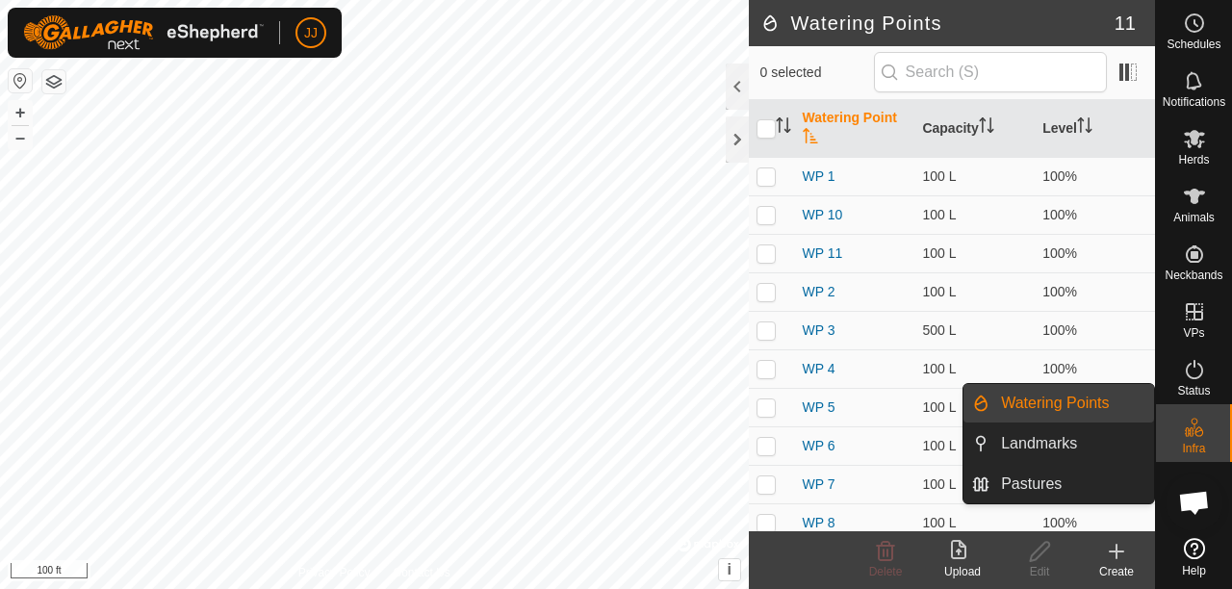
click at [1030, 406] on link "Watering Points" at bounding box center [1071, 403] width 165 height 38
click at [1031, 435] on link "Landmarks" at bounding box center [1071, 443] width 165 height 38
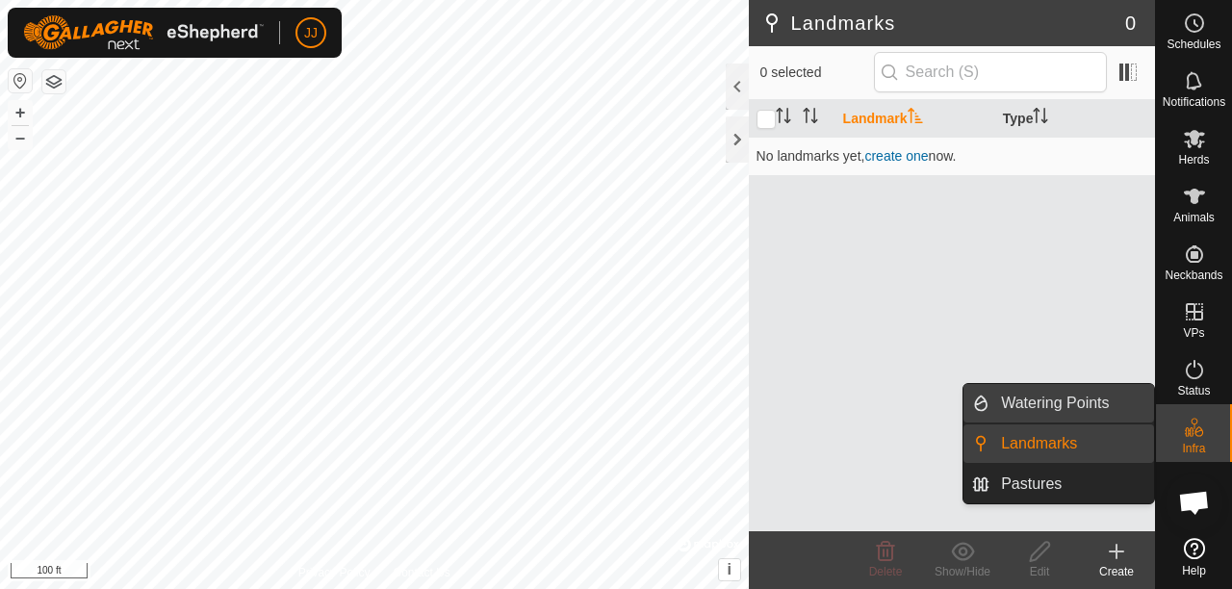
click at [1030, 402] on link "Watering Points" at bounding box center [1071, 403] width 165 height 38
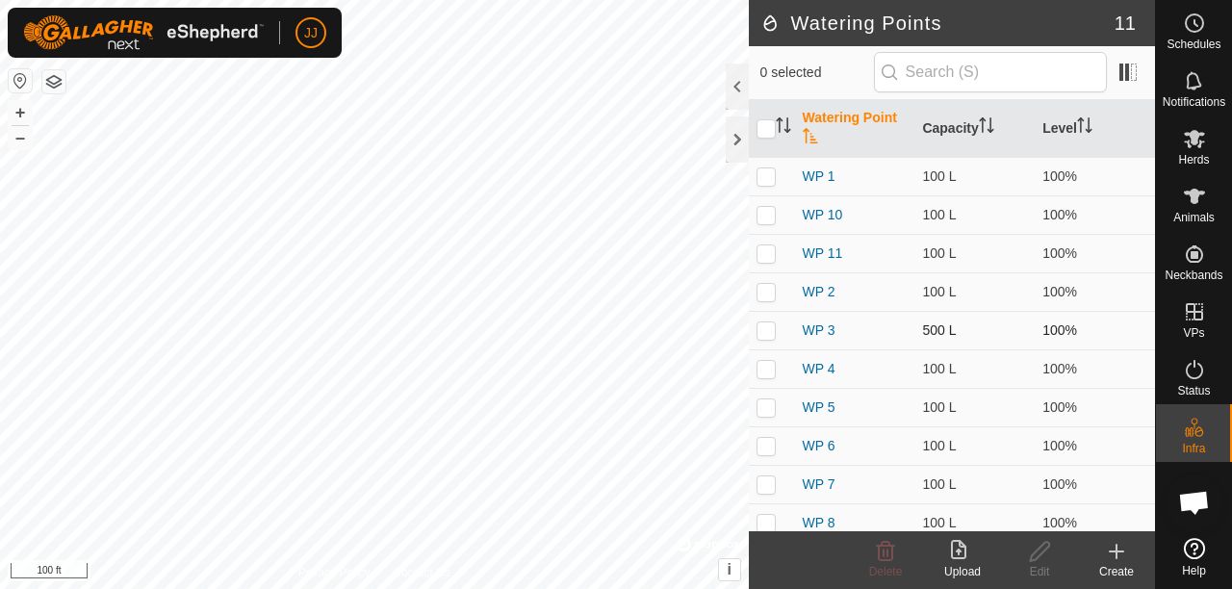
click at [767, 331] on p-checkbox at bounding box center [765, 329] width 19 height 15
checkbox input "true"
click at [956, 554] on icon at bounding box center [962, 551] width 23 height 23
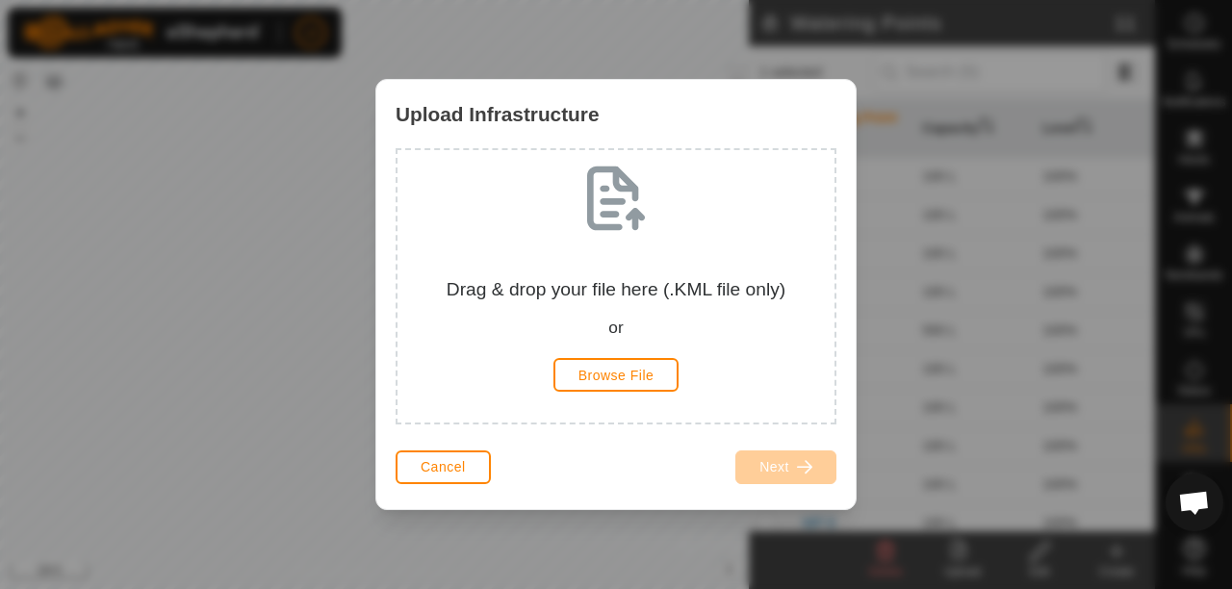
click at [928, 347] on div "Upload Infrastructure Drag & drop your file here (.KML file only) or Browse Fil…" at bounding box center [616, 294] width 1232 height 589
click at [419, 468] on button "Cancel" at bounding box center [442, 467] width 95 height 34
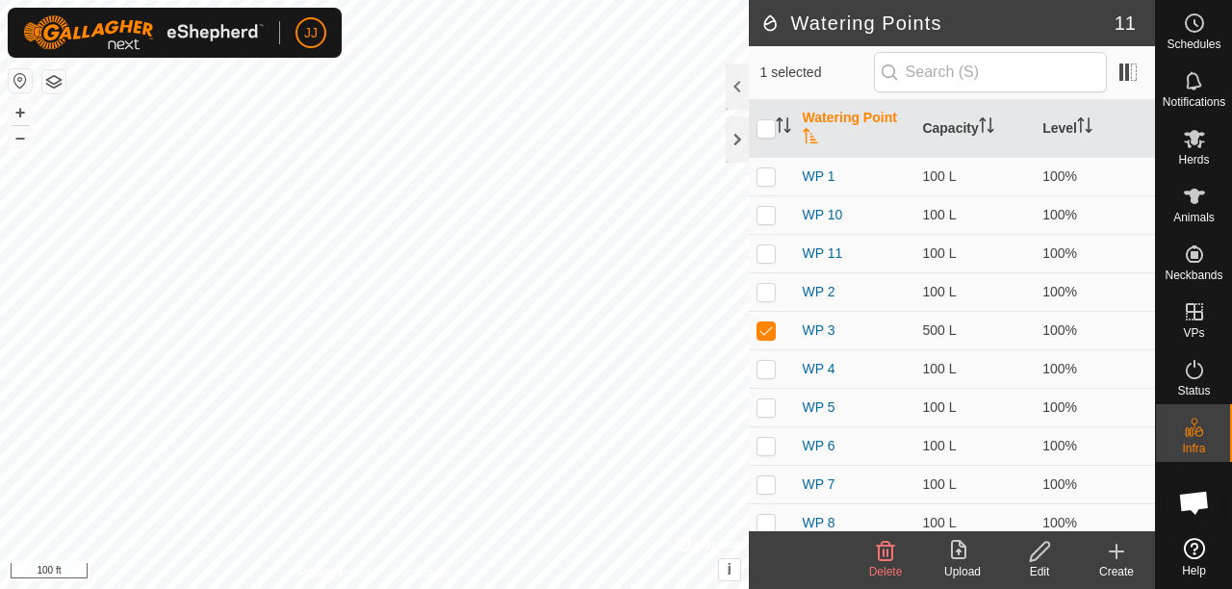
click at [1185, 482] on span "Open chat" at bounding box center [1194, 502] width 58 height 58
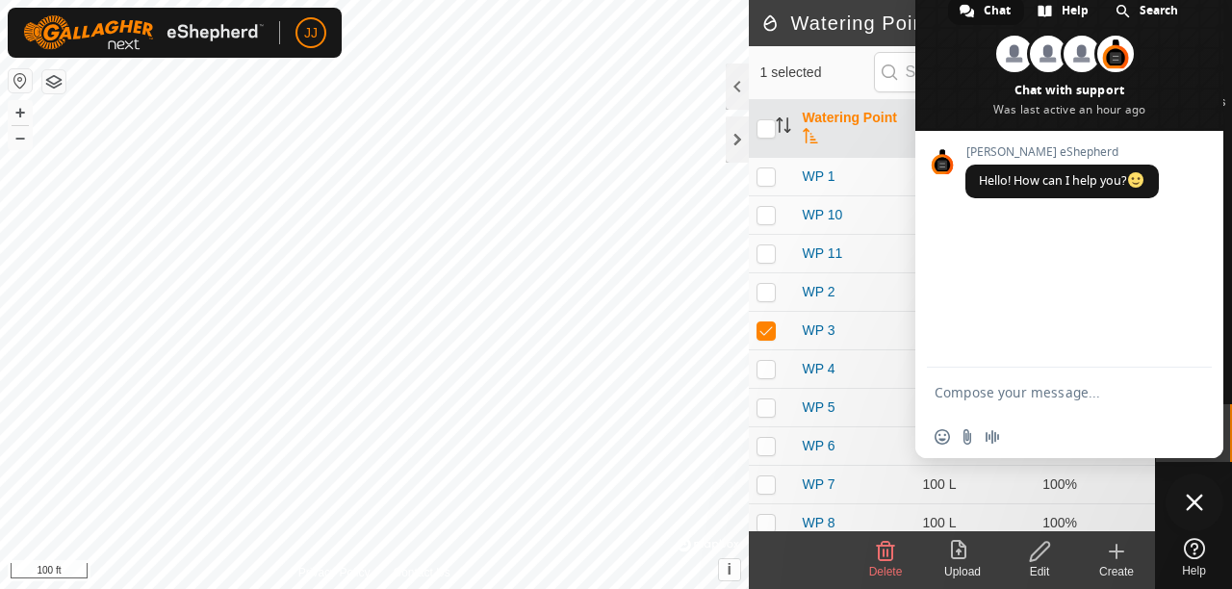
click at [1195, 507] on span "Close chat" at bounding box center [1193, 502] width 17 height 17
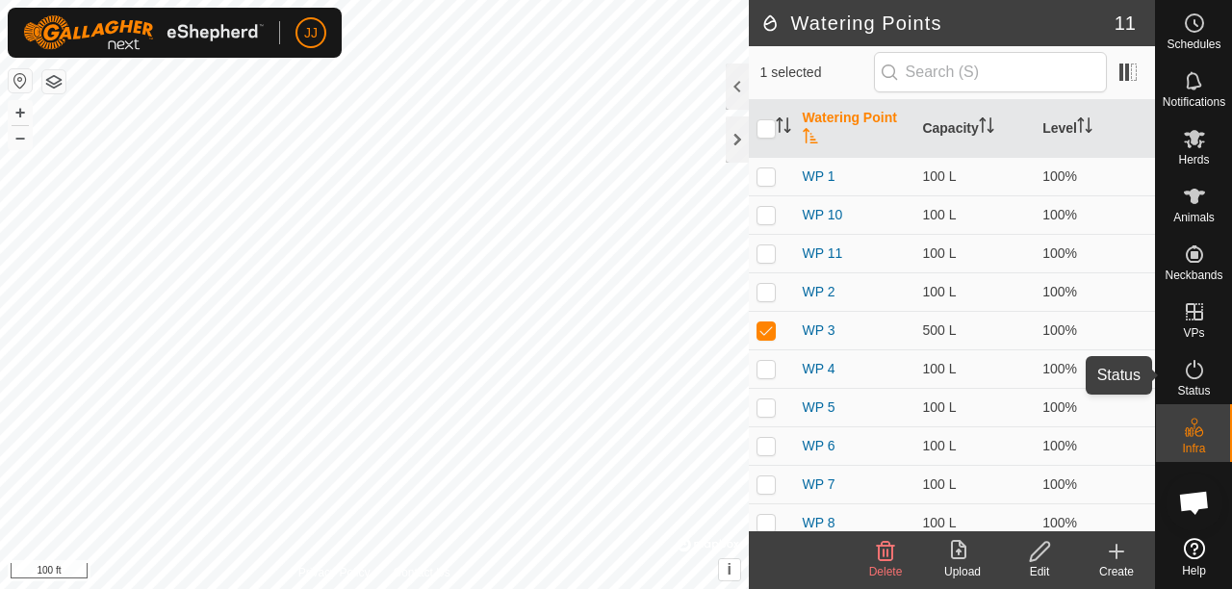
click at [1197, 379] on icon at bounding box center [1193, 369] width 23 height 23
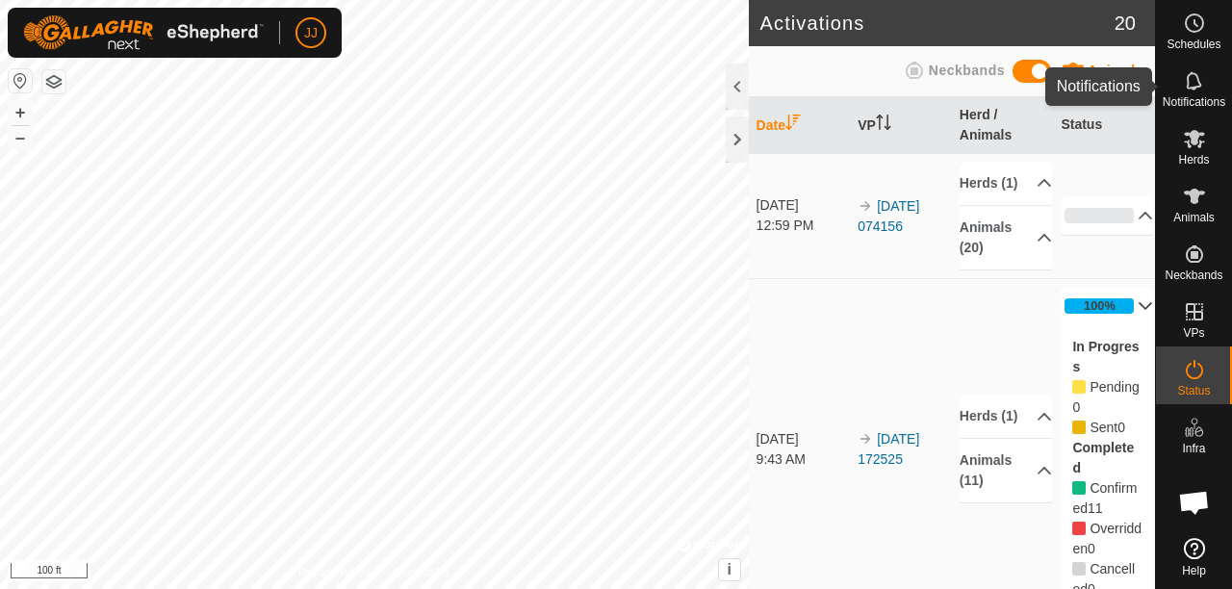
click at [1199, 87] on icon at bounding box center [1193, 80] width 23 height 23
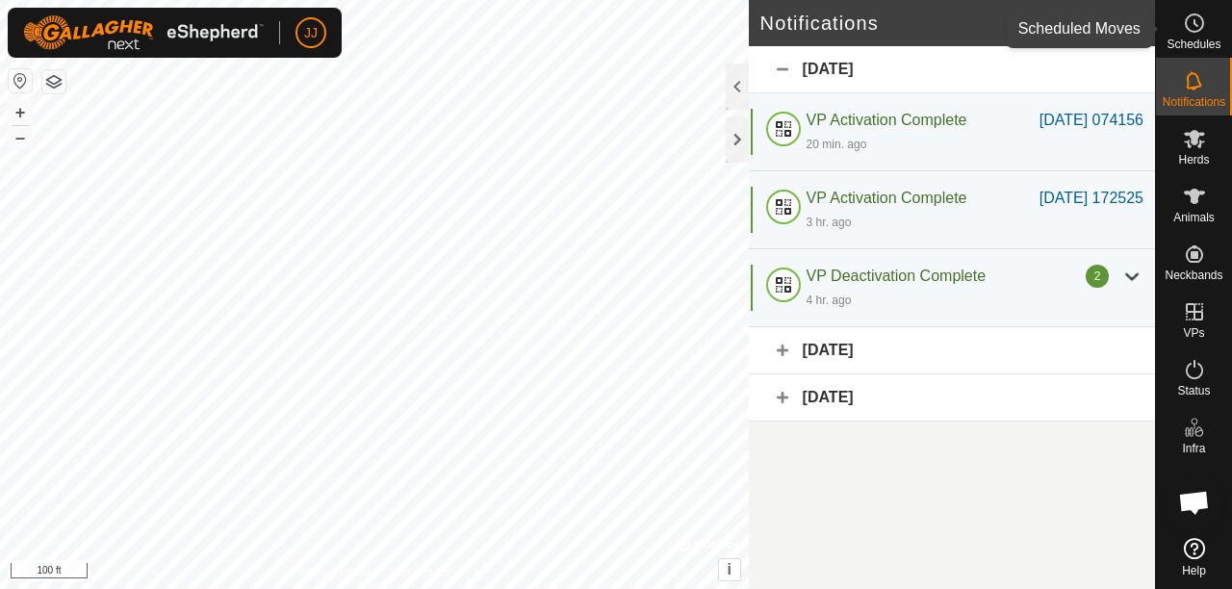
click at [1194, 38] on span "Schedules" at bounding box center [1193, 44] width 54 height 12
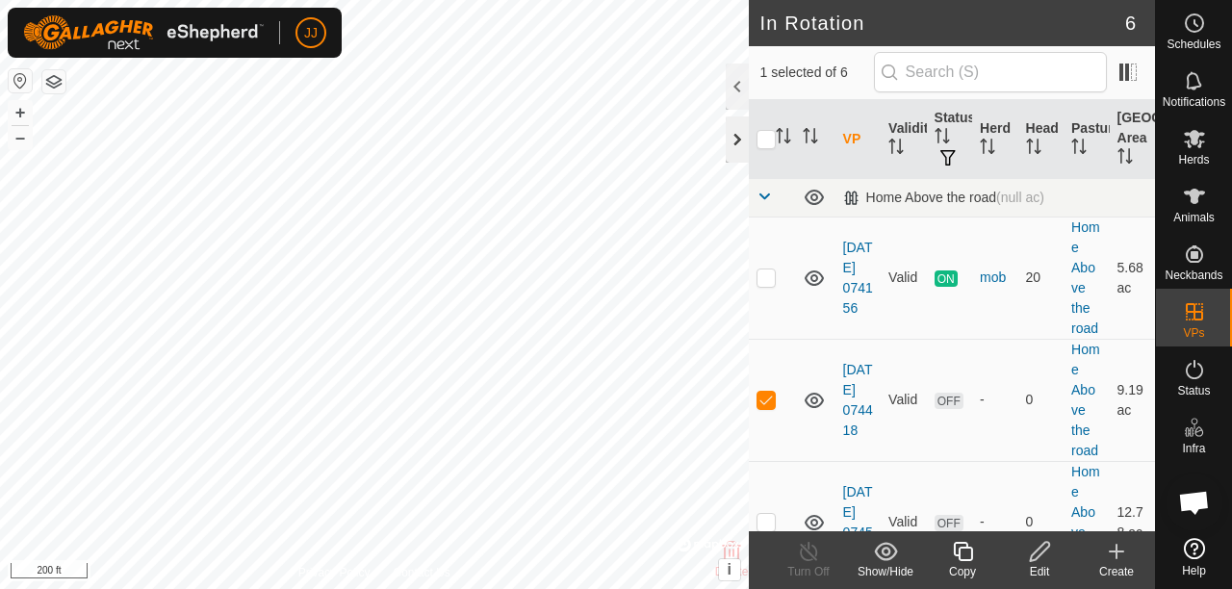
click at [735, 139] on div at bounding box center [736, 139] width 23 height 46
